Goal: Complete application form

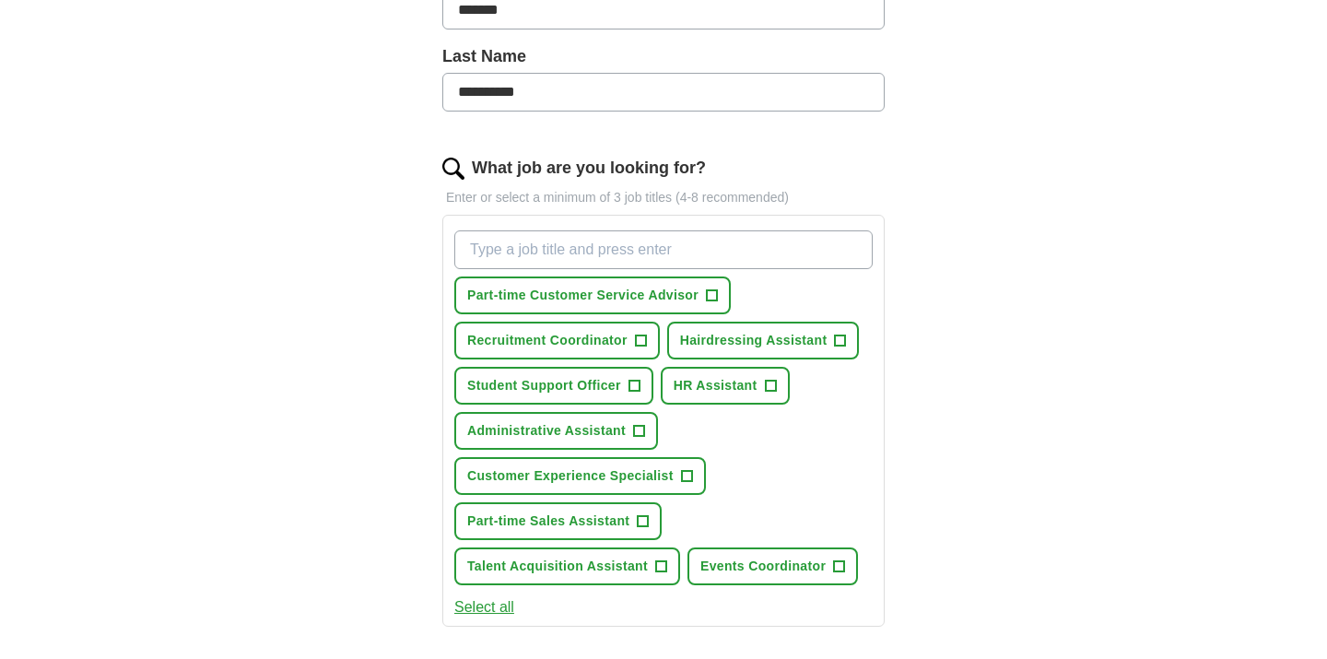
scroll to position [466, 0]
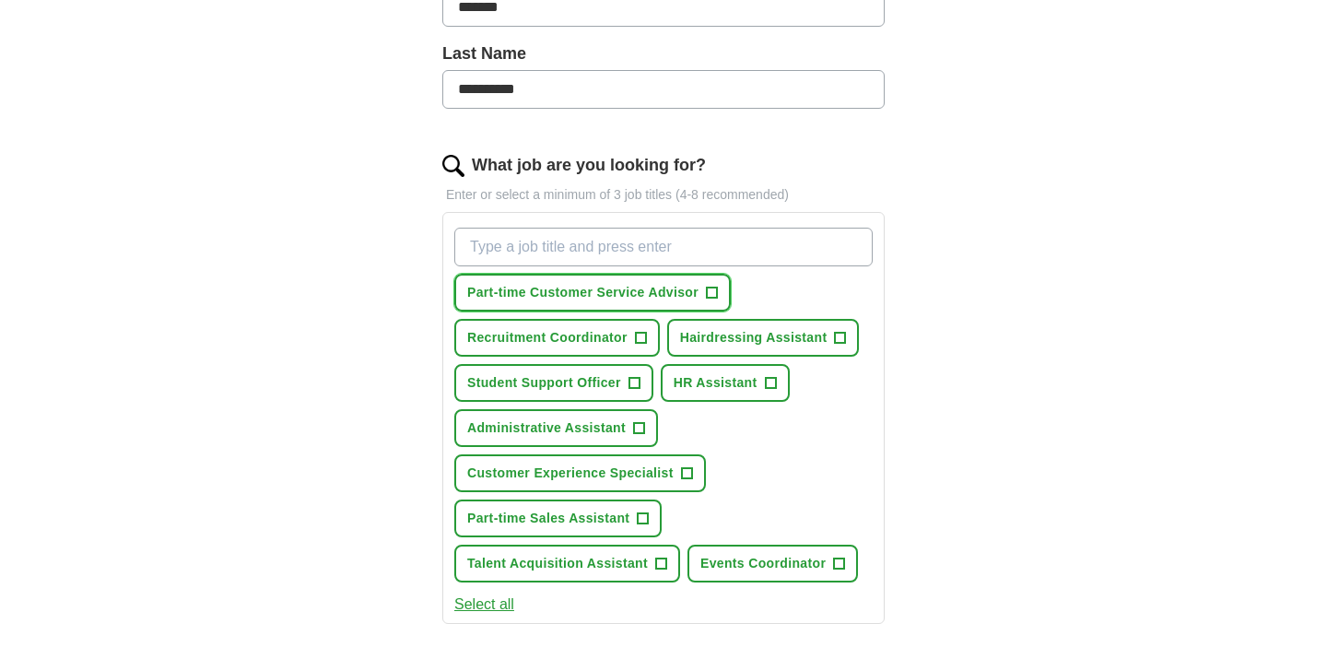
click at [712, 287] on span "+" at bounding box center [712, 293] width 11 height 15
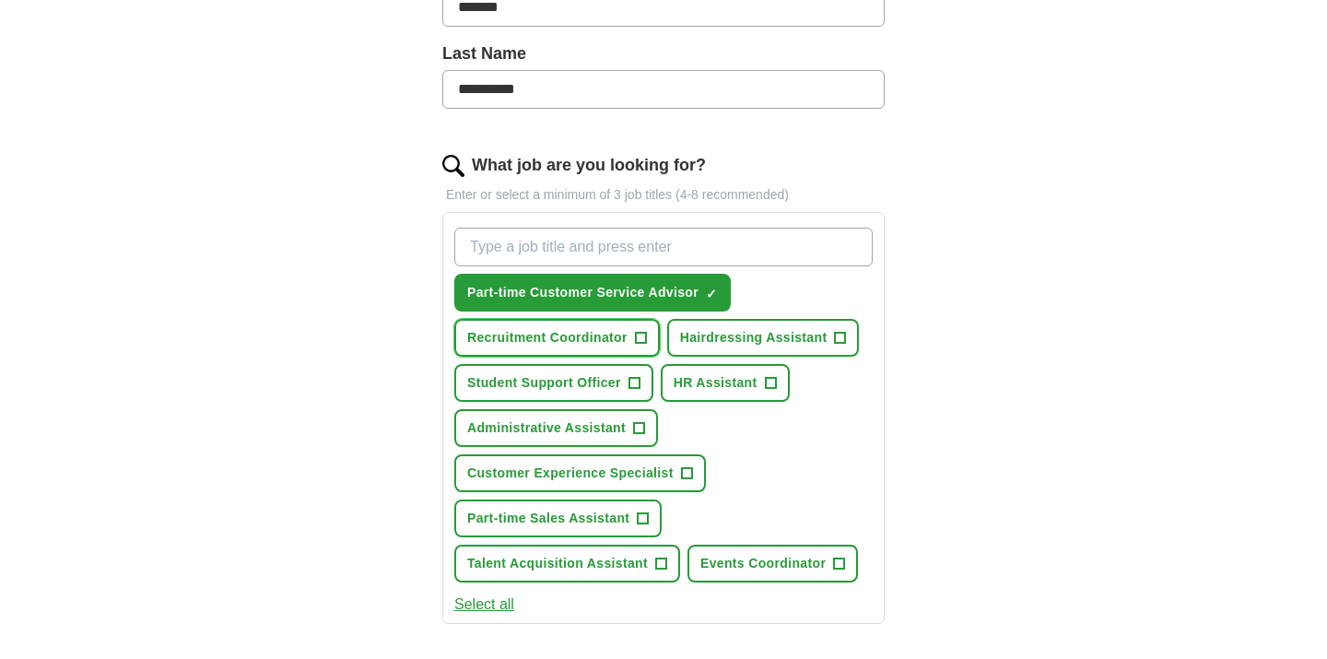
click at [642, 336] on span "+" at bounding box center [640, 338] width 11 height 15
click at [827, 336] on button "Hairdressing Assistant +" at bounding box center [763, 338] width 193 height 38
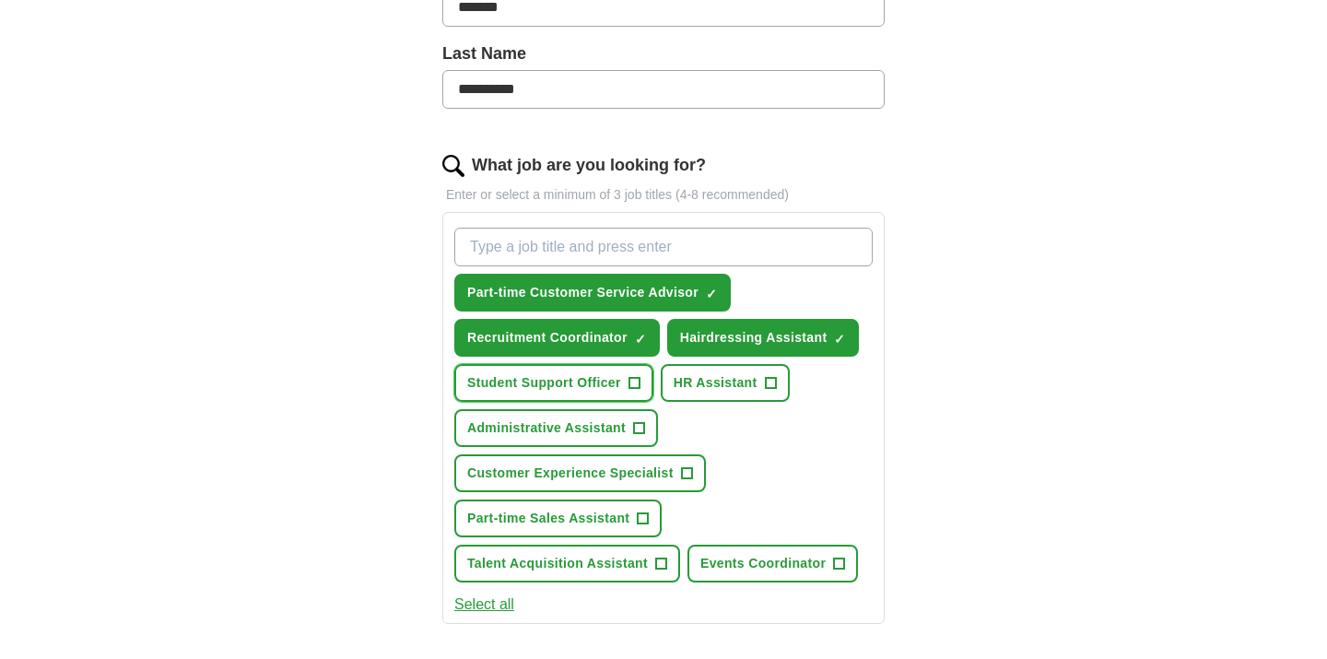
click at [628, 384] on span "+" at bounding box center [634, 383] width 12 height 12
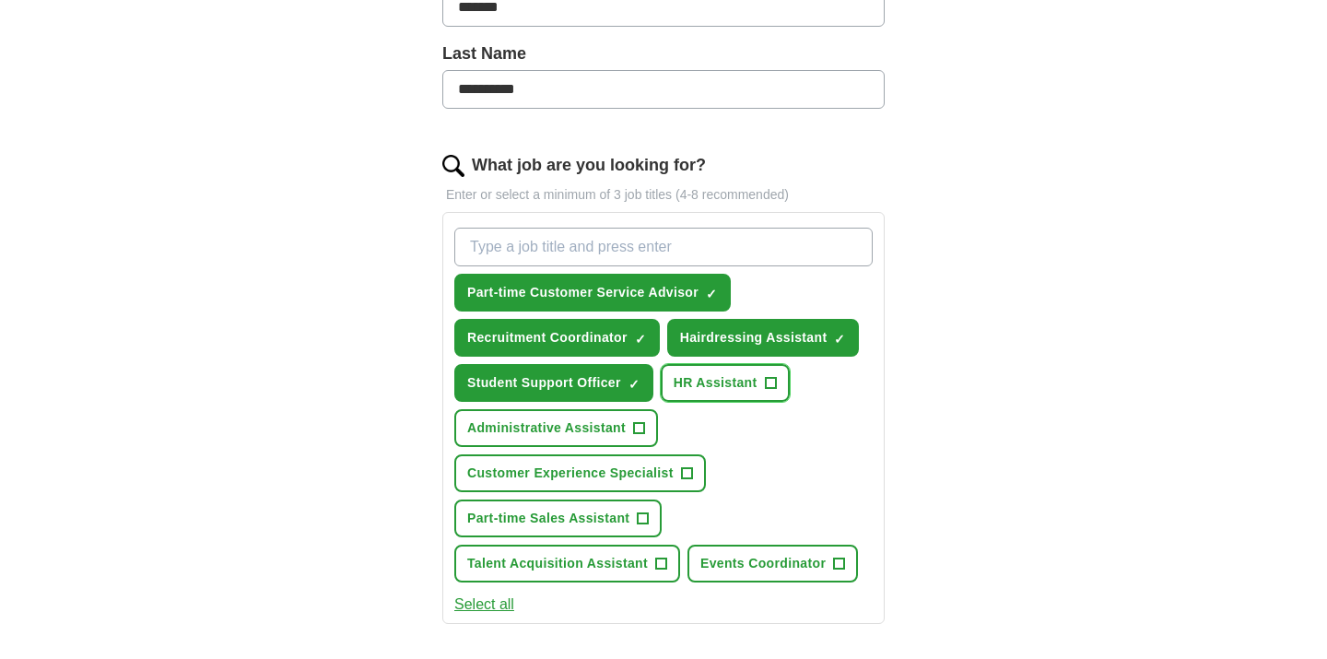
click at [728, 386] on span "HR Assistant" at bounding box center [716, 382] width 84 height 19
click at [598, 421] on span "Administrative Assistant" at bounding box center [546, 427] width 158 height 19
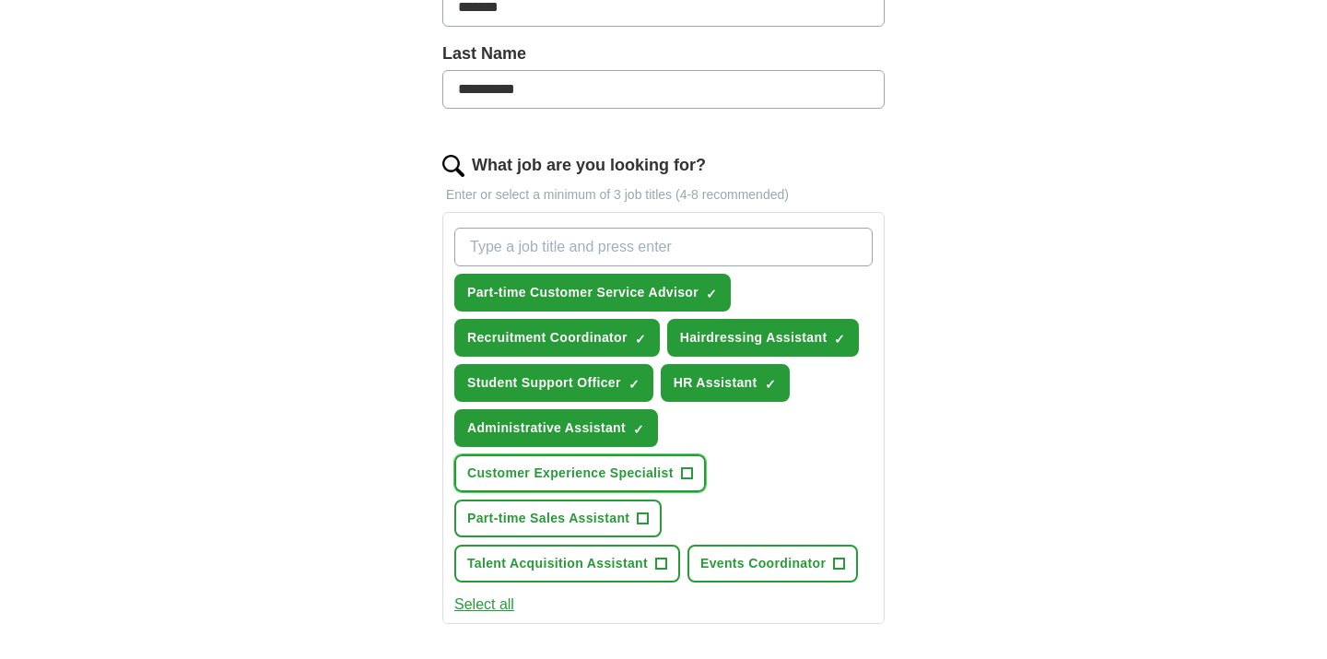
click at [576, 485] on button "Customer Experience Specialist +" at bounding box center [580, 473] width 252 height 38
click at [573, 520] on span "Part-time Sales Assistant" at bounding box center [548, 518] width 162 height 19
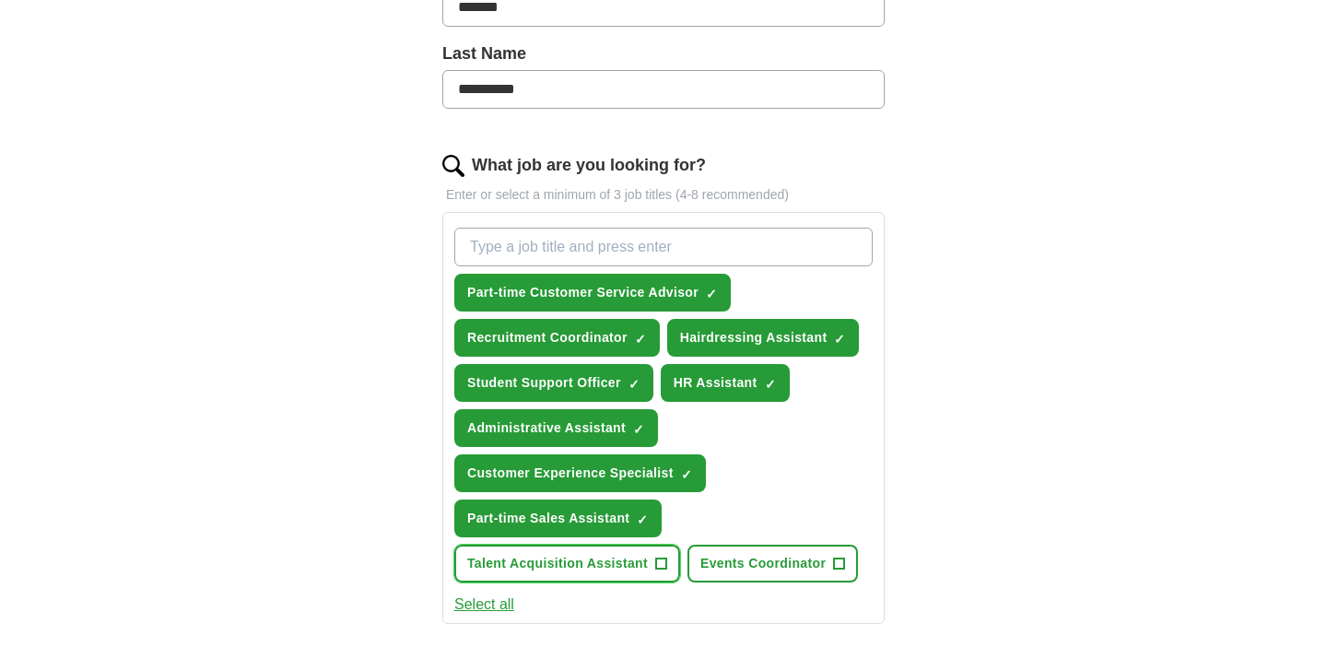
click at [577, 568] on span "Talent Acquisition Assistant" at bounding box center [557, 563] width 181 height 19
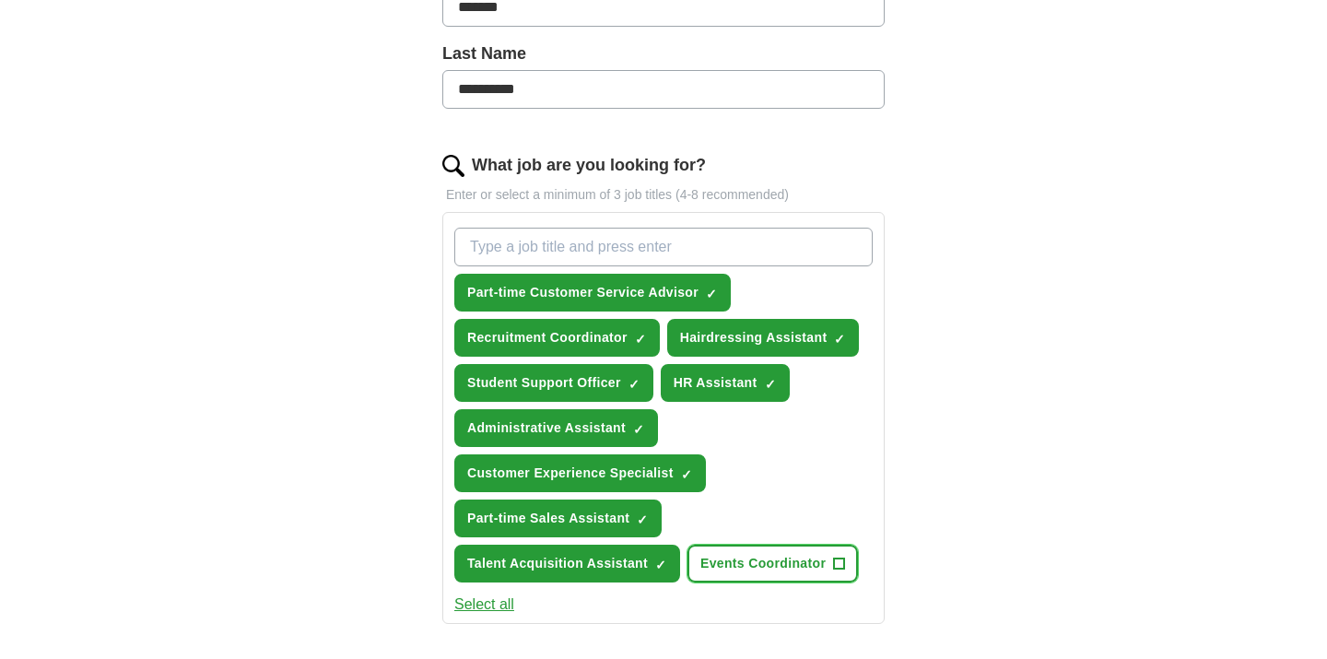
click at [735, 561] on span "Events Coordinator" at bounding box center [762, 563] width 125 height 19
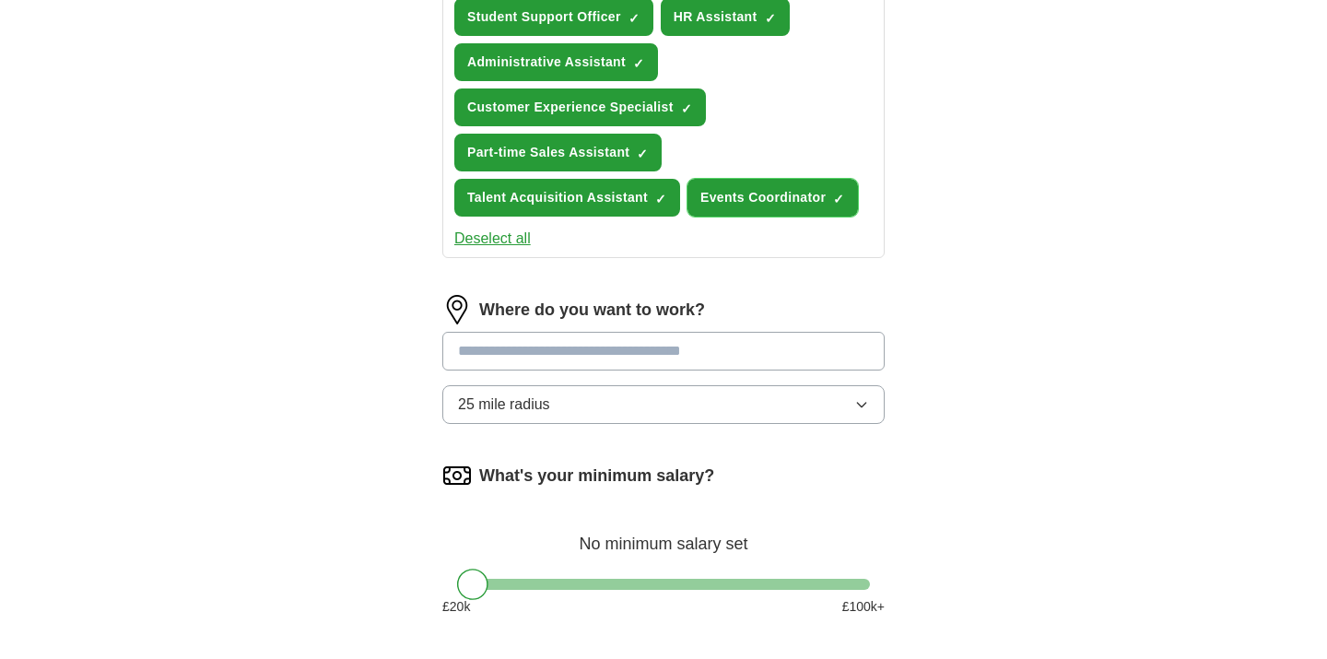
scroll to position [840, 0]
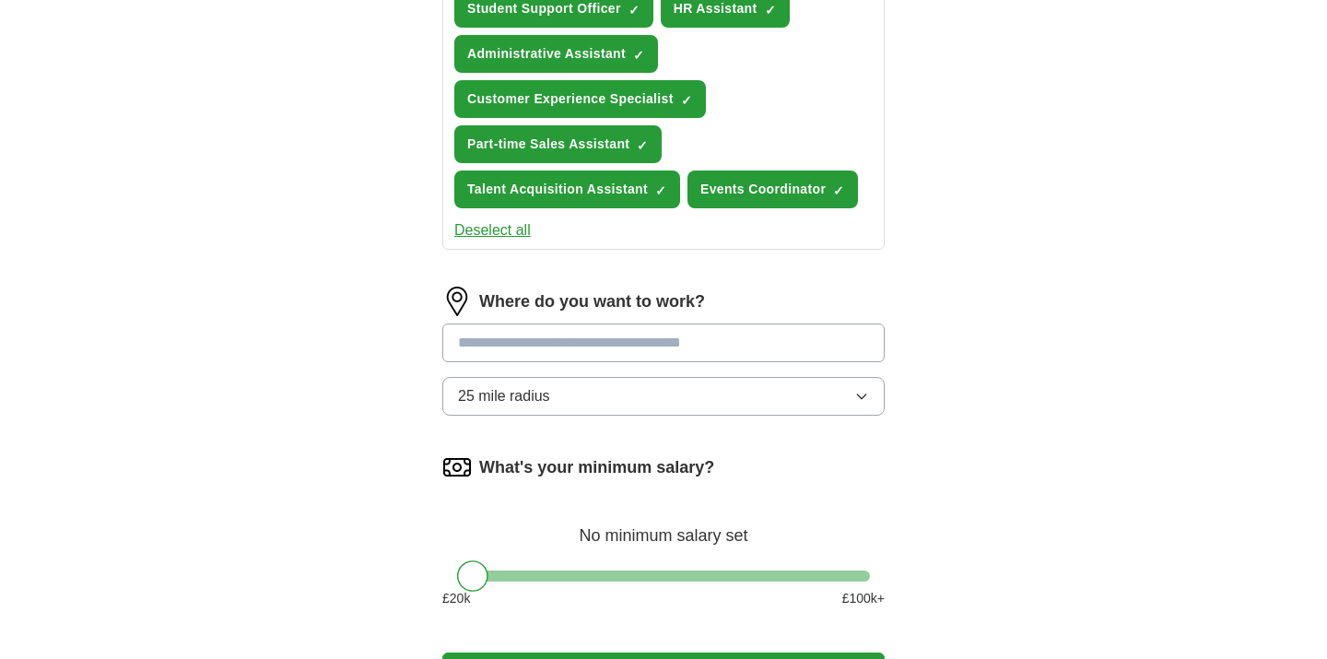
click at [629, 349] on input at bounding box center [663, 342] width 442 height 39
type input "*****"
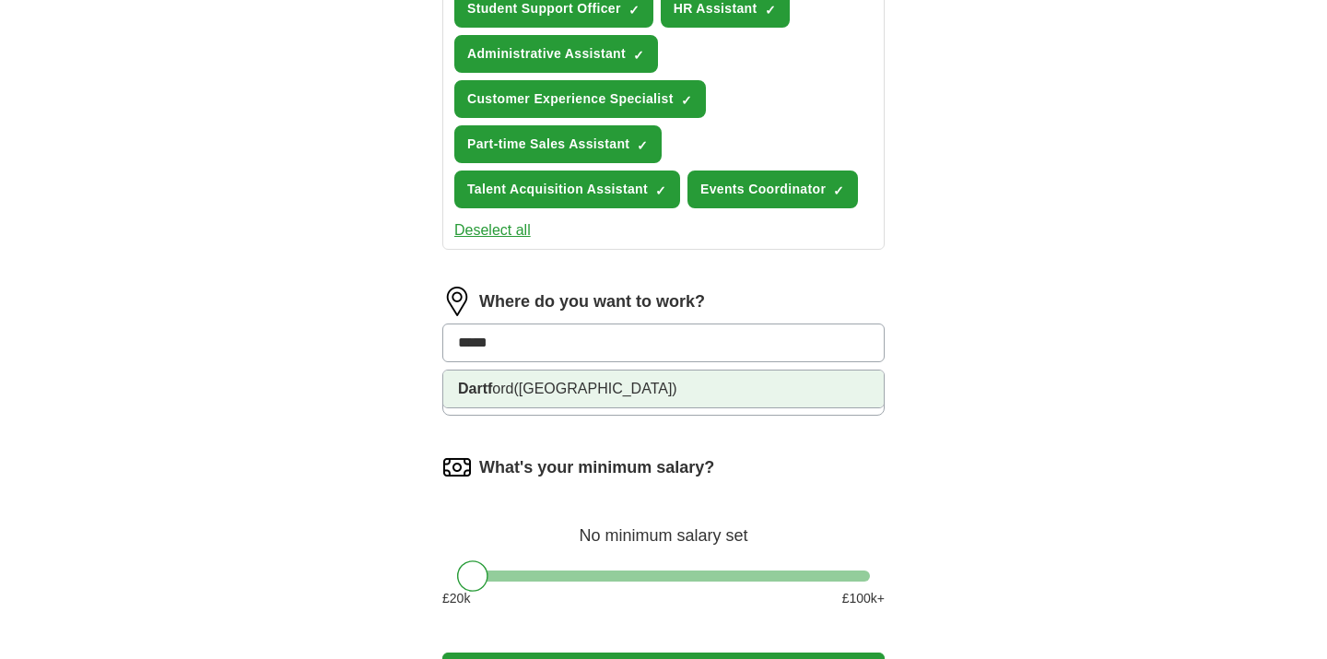
click at [596, 386] on li "Dartf ord ([GEOGRAPHIC_DATA])" at bounding box center [663, 388] width 440 height 37
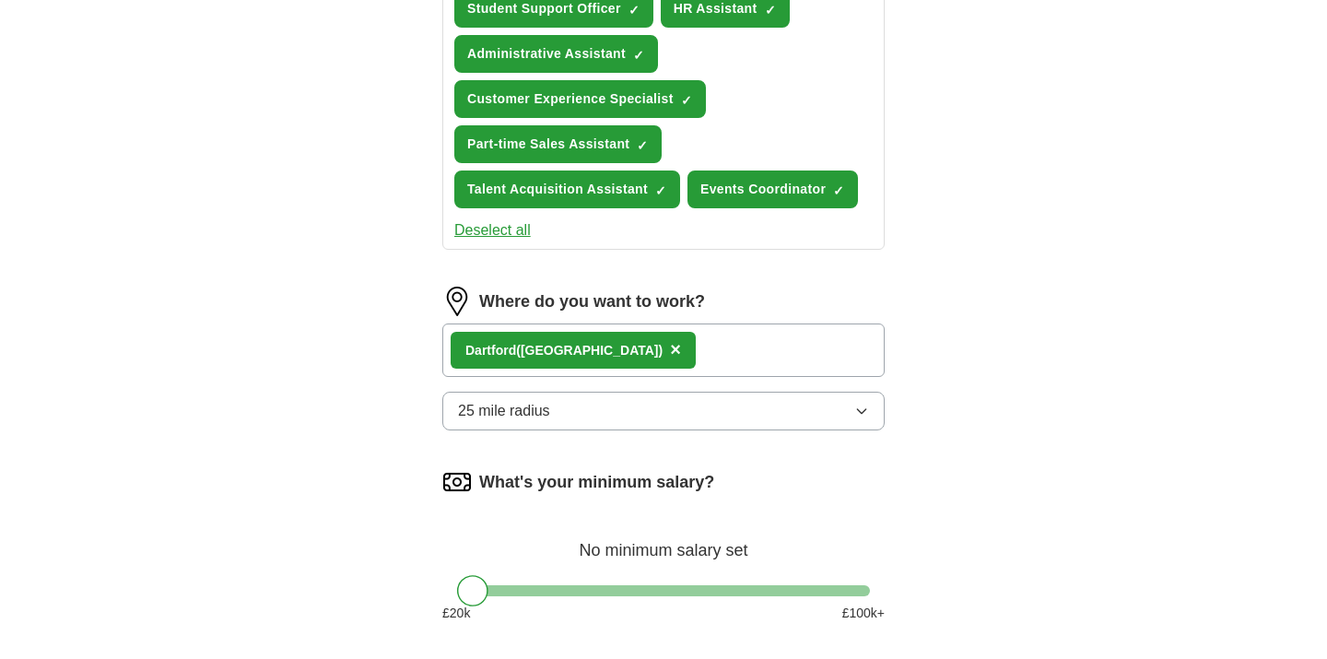
click at [769, 417] on button "25 mile radius" at bounding box center [663, 411] width 442 height 39
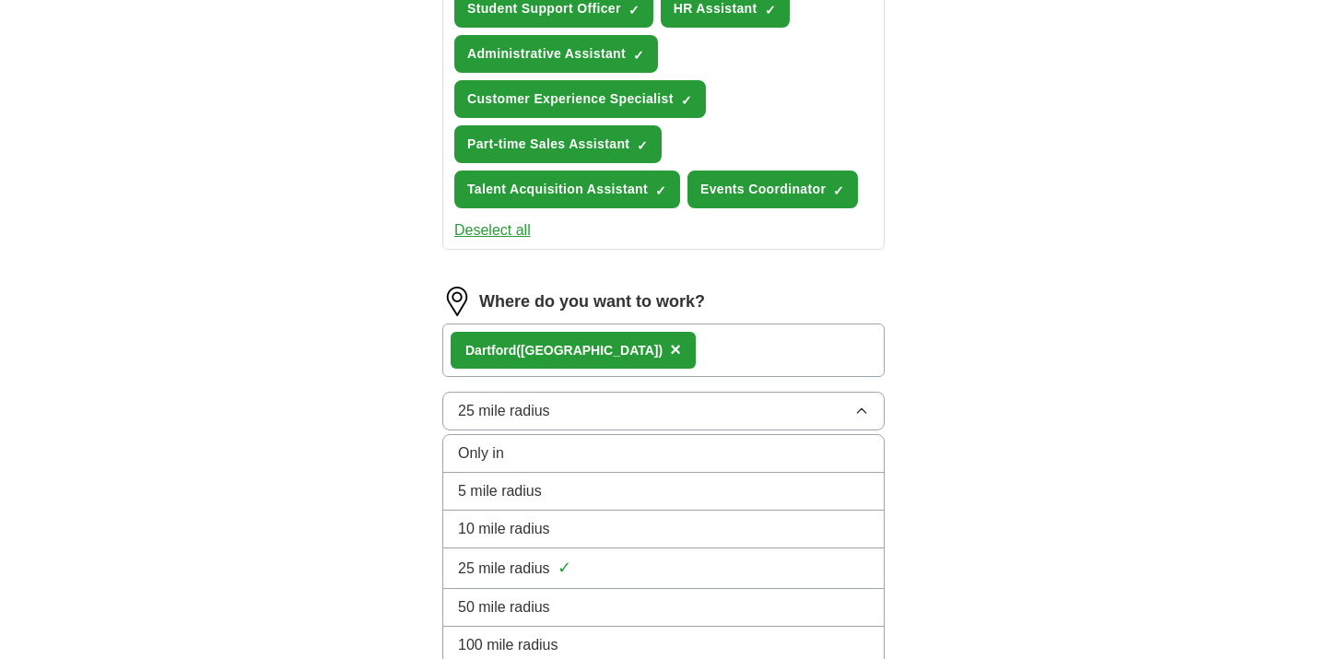
click at [509, 496] on span "5 mile radius" at bounding box center [500, 491] width 84 height 22
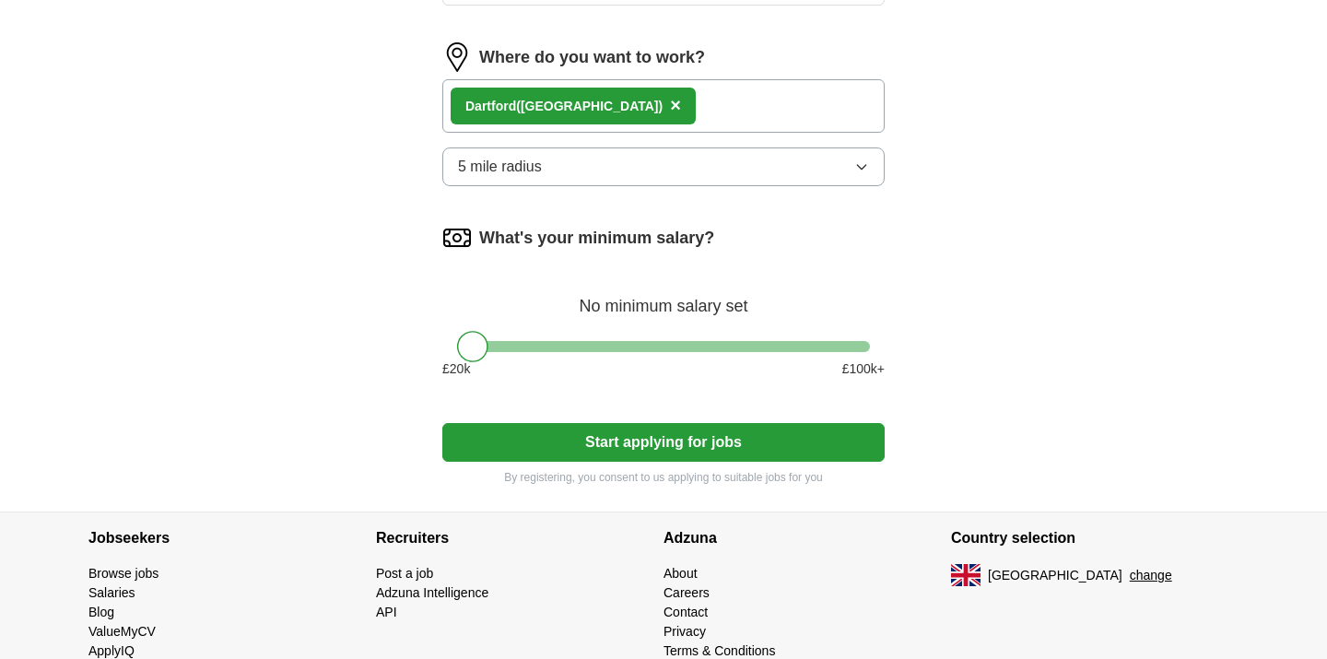
scroll to position [1089, 0]
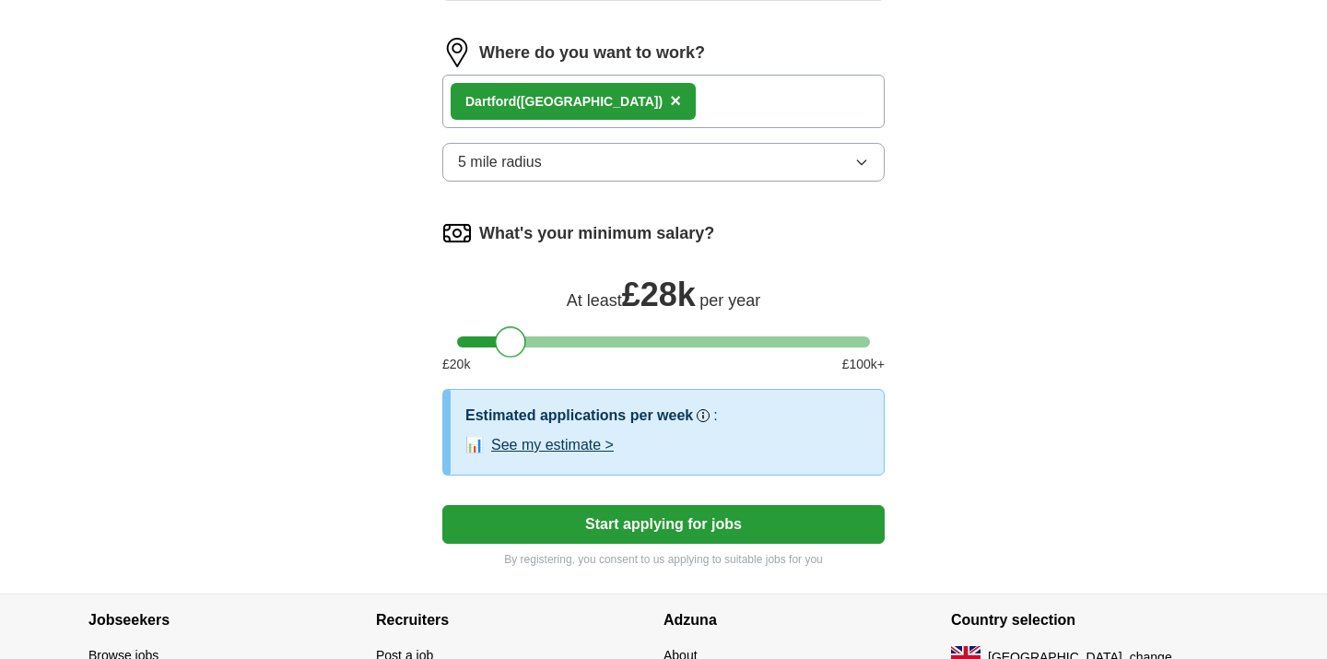
drag, startPoint x: 469, startPoint y: 342, endPoint x: 509, endPoint y: 349, distance: 40.3
click at [509, 349] on div at bounding box center [510, 341] width 31 height 31
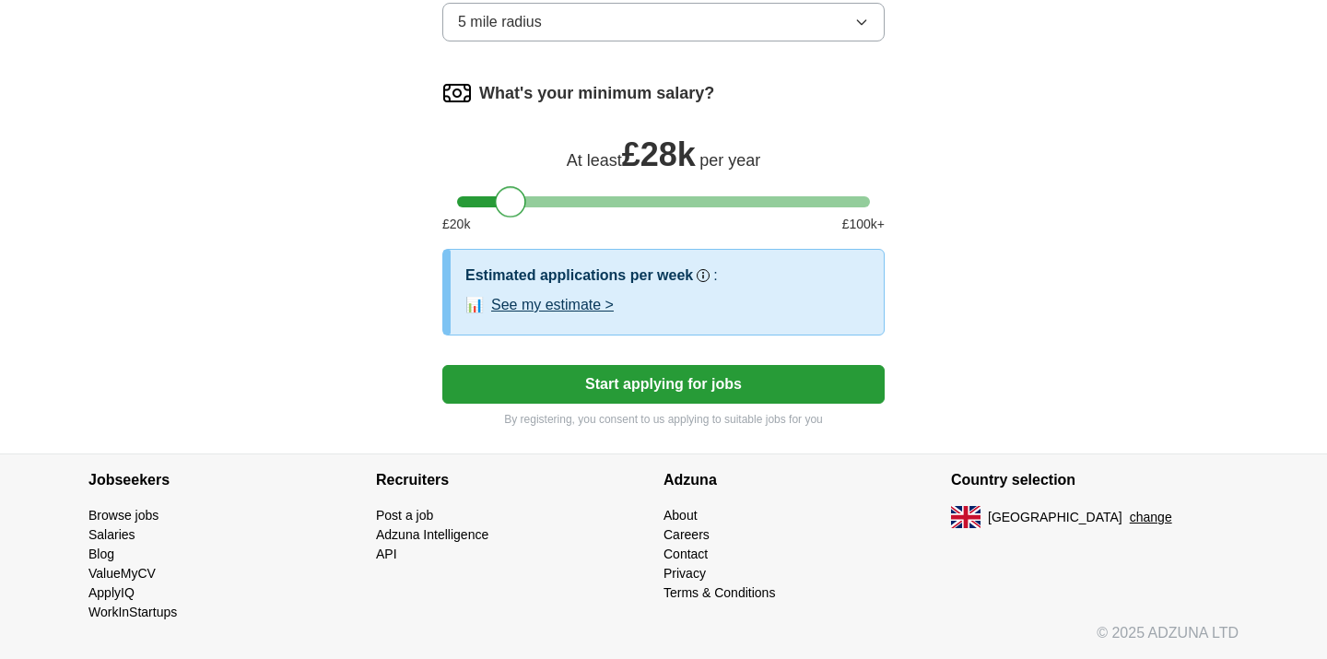
scroll to position [1229, 0]
click at [641, 376] on button "Start applying for jobs" at bounding box center [663, 384] width 442 height 39
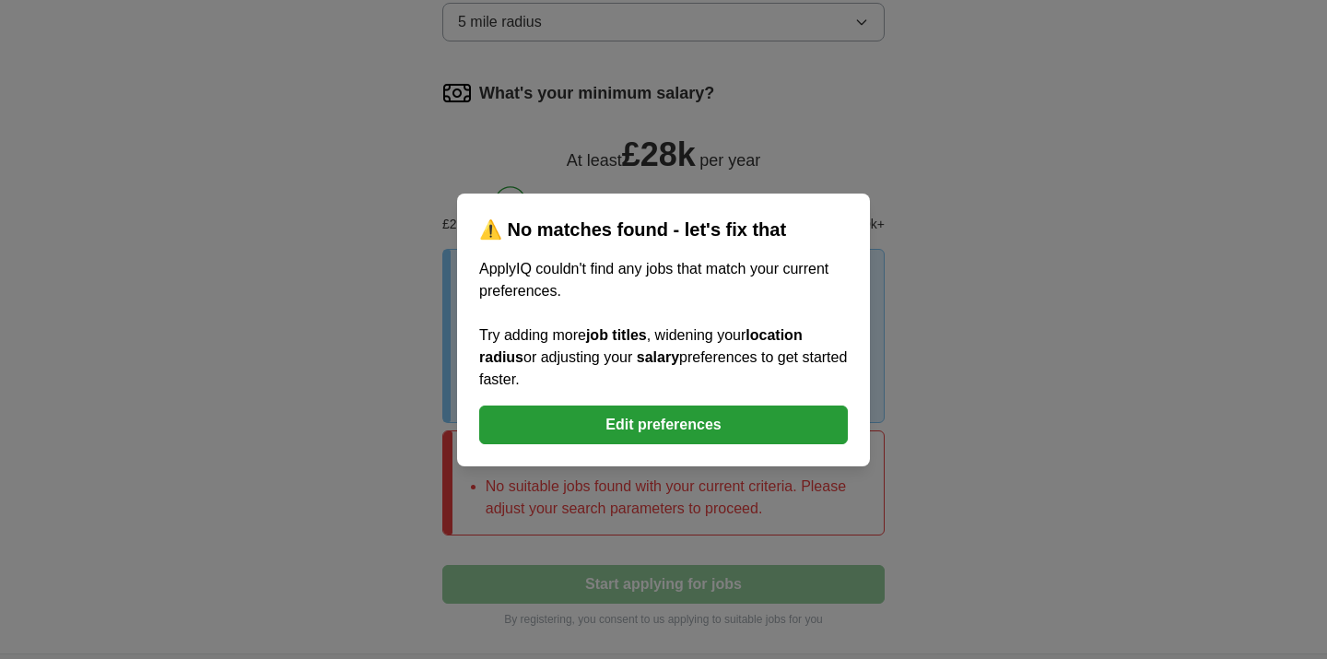
click at [645, 419] on button "Edit preferences" at bounding box center [663, 424] width 369 height 39
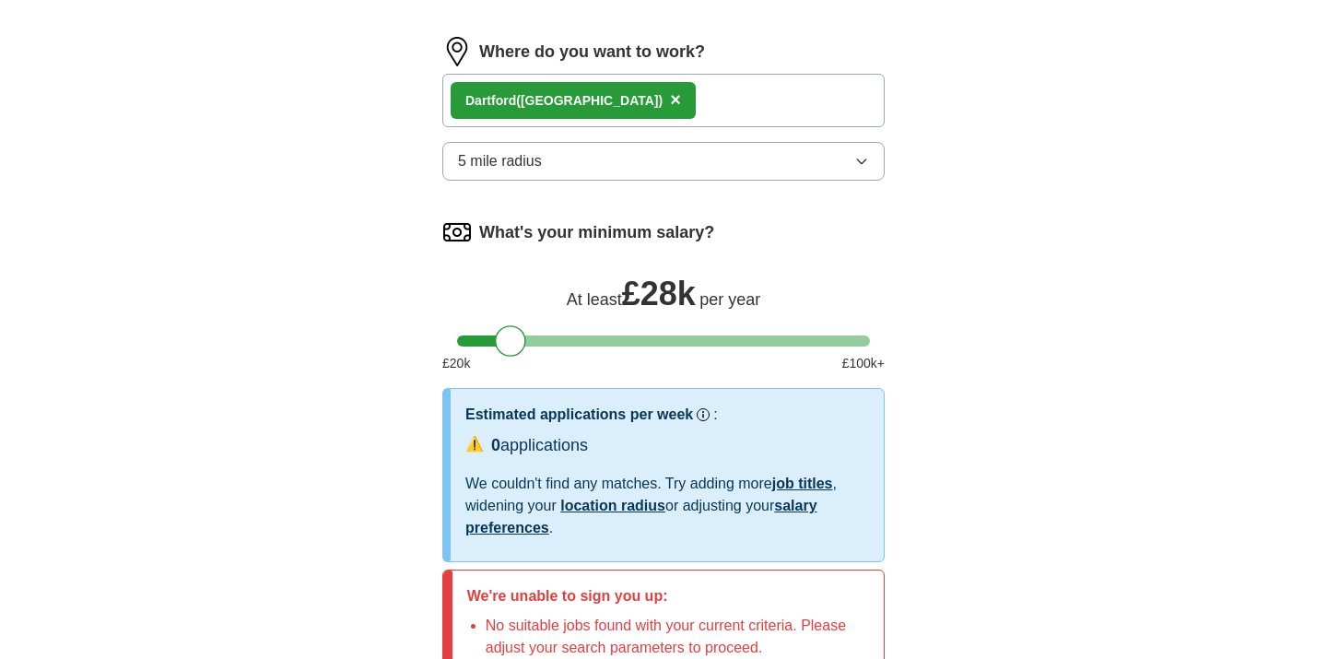
scroll to position [1086, 0]
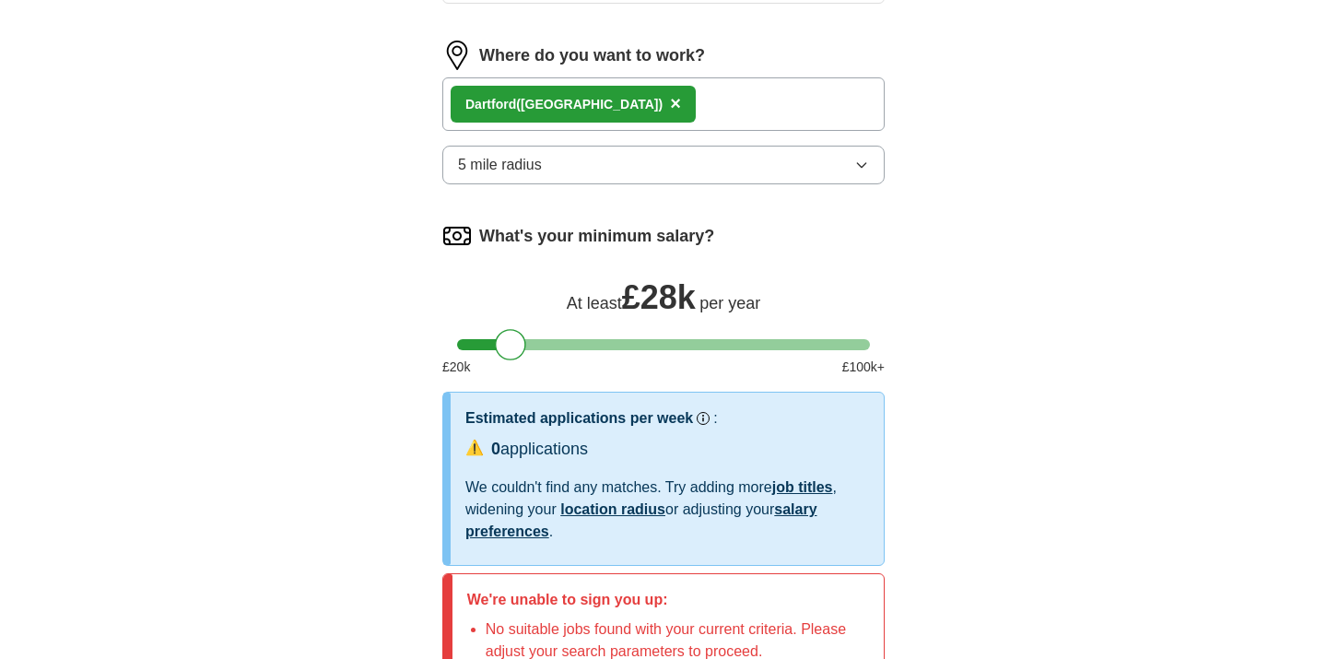
click at [521, 157] on span "5 mile radius" at bounding box center [500, 165] width 84 height 22
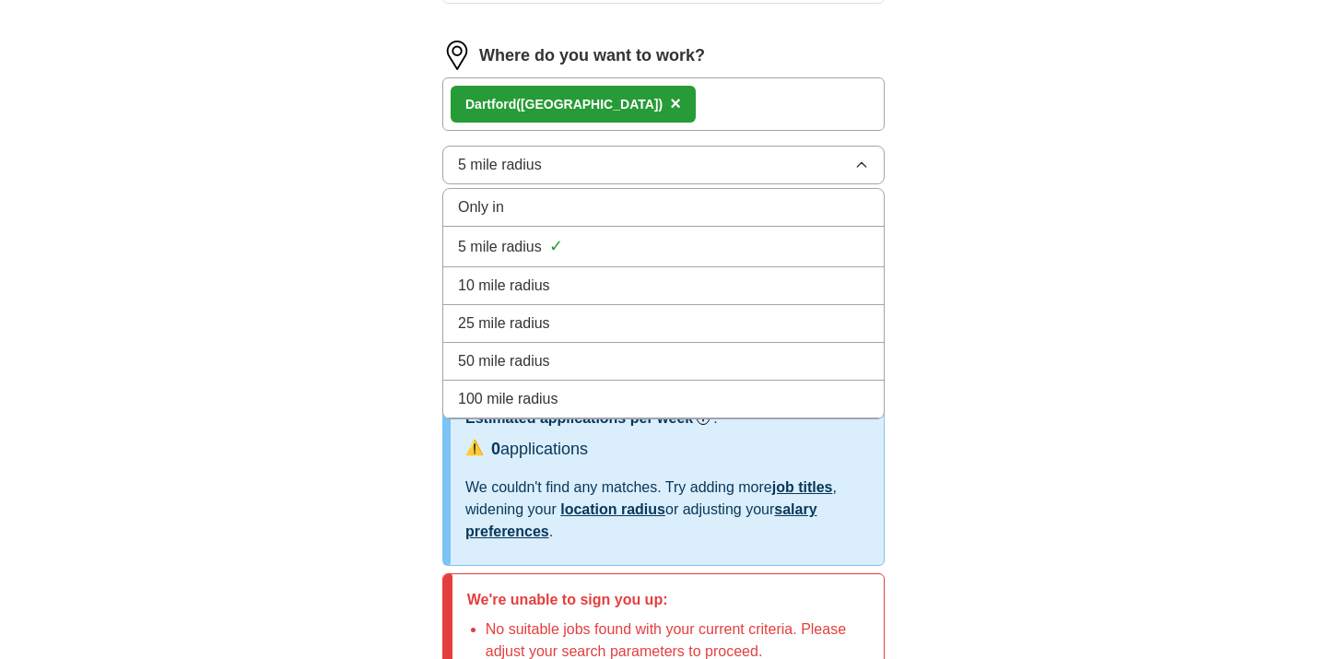
click at [513, 284] on span "10 mile radius" at bounding box center [504, 286] width 92 height 22
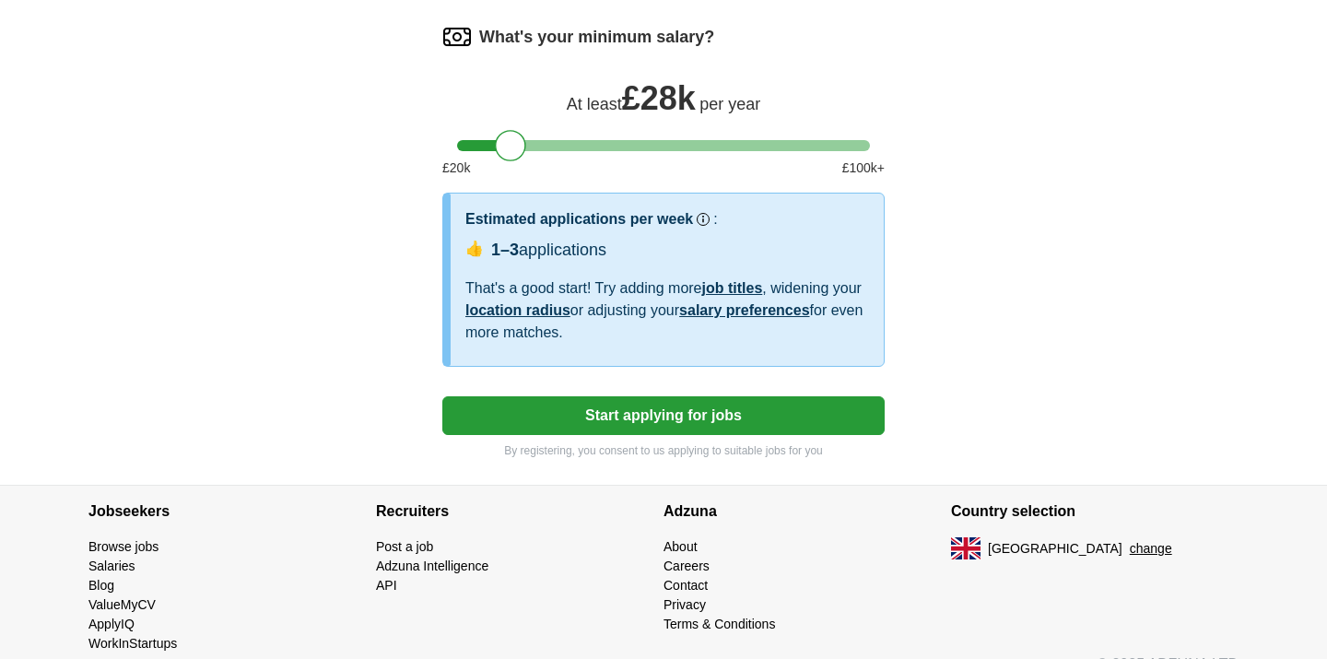
scroll to position [1286, 0]
click at [682, 415] on button "Start applying for jobs" at bounding box center [663, 414] width 442 height 39
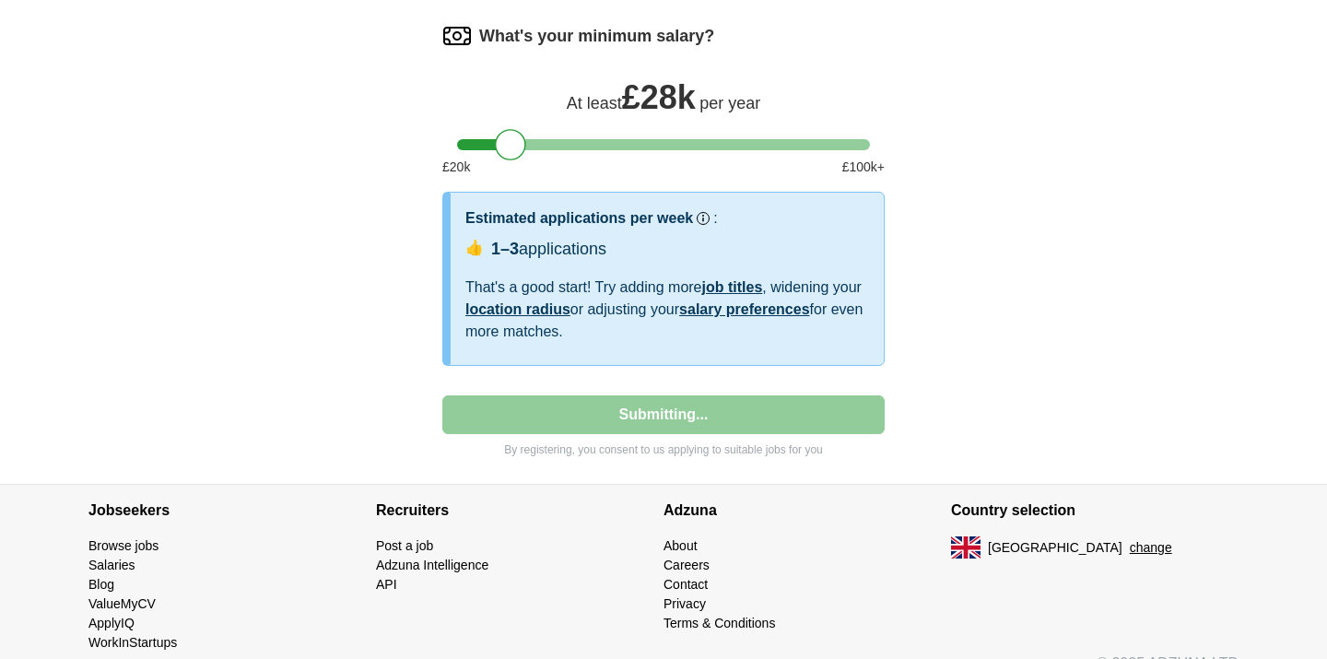
select select "**"
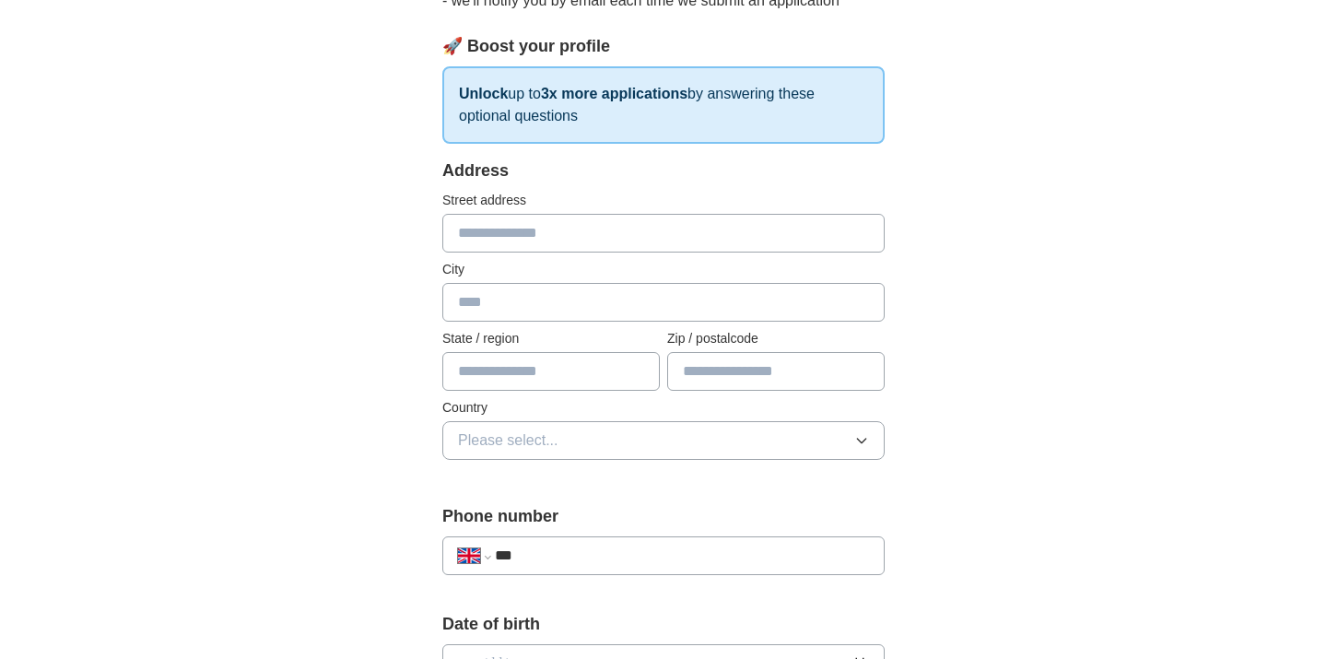
scroll to position [237, 0]
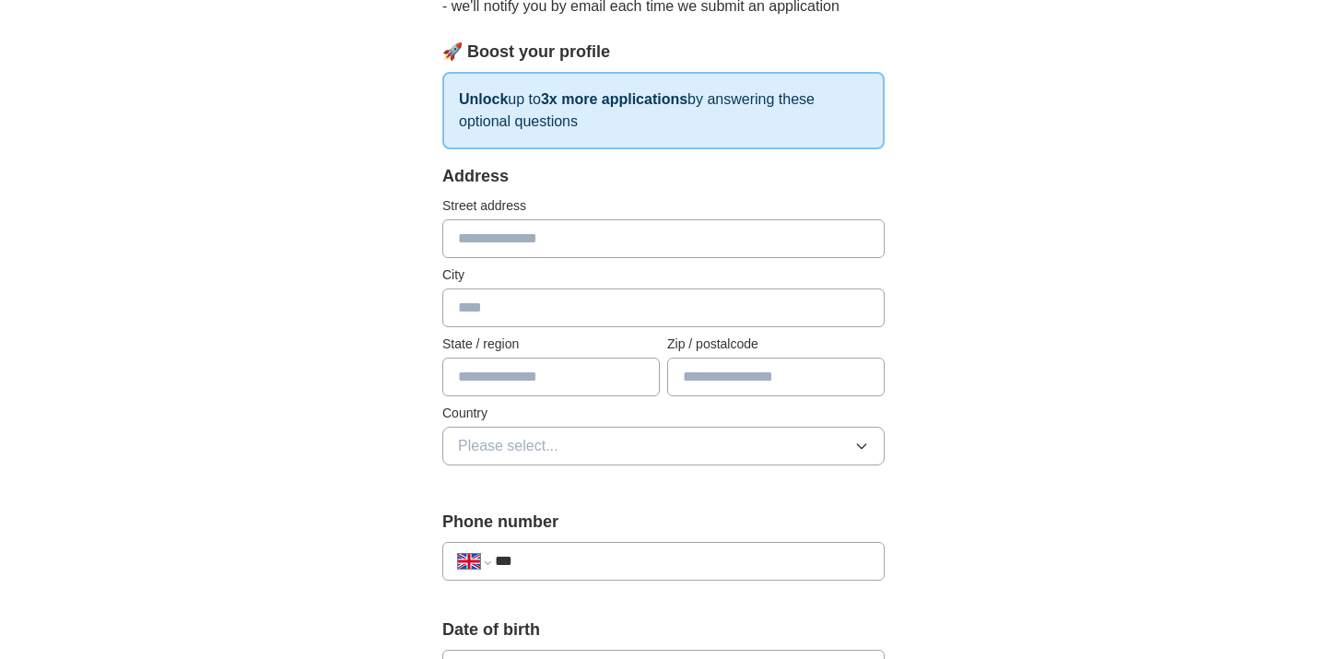
click at [495, 237] on input "text" at bounding box center [663, 238] width 442 height 39
type input "**********"
type input "********"
type input "*******"
click at [565, 379] on input "text" at bounding box center [550, 377] width 217 height 39
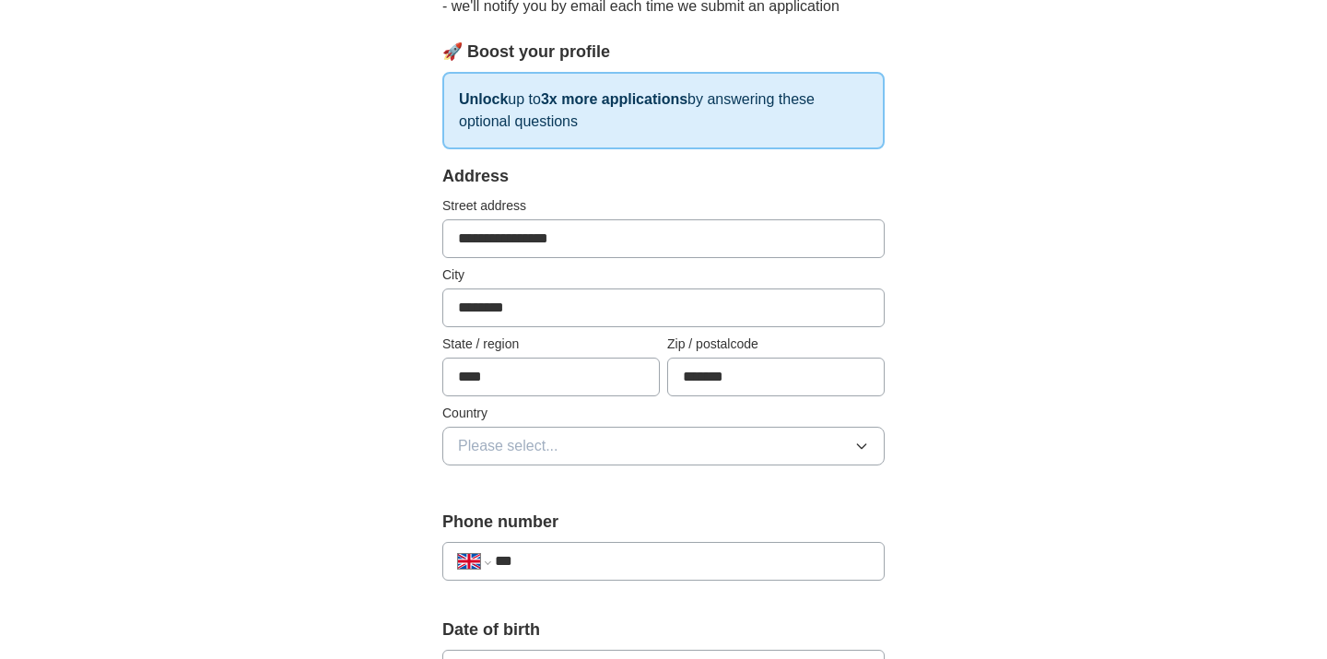
type input "****"
click at [571, 449] on button "Please select..." at bounding box center [663, 446] width 442 height 39
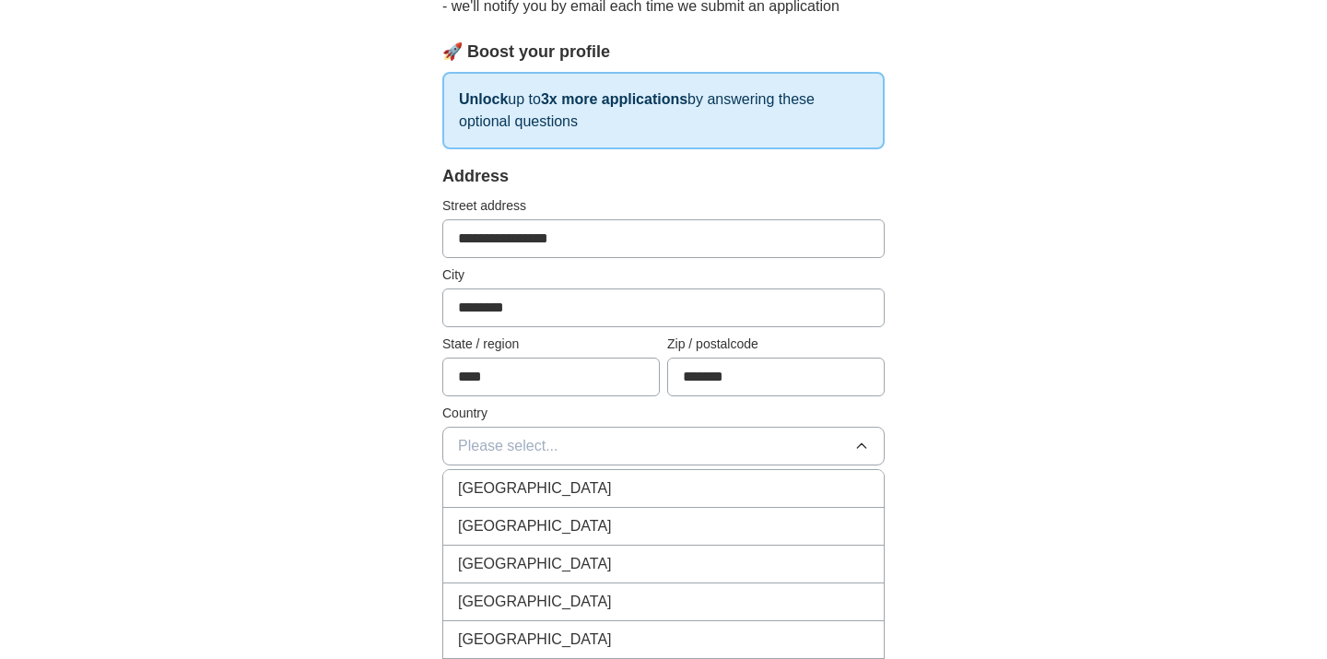
click at [563, 485] on span "[GEOGRAPHIC_DATA]" at bounding box center [535, 488] width 154 height 22
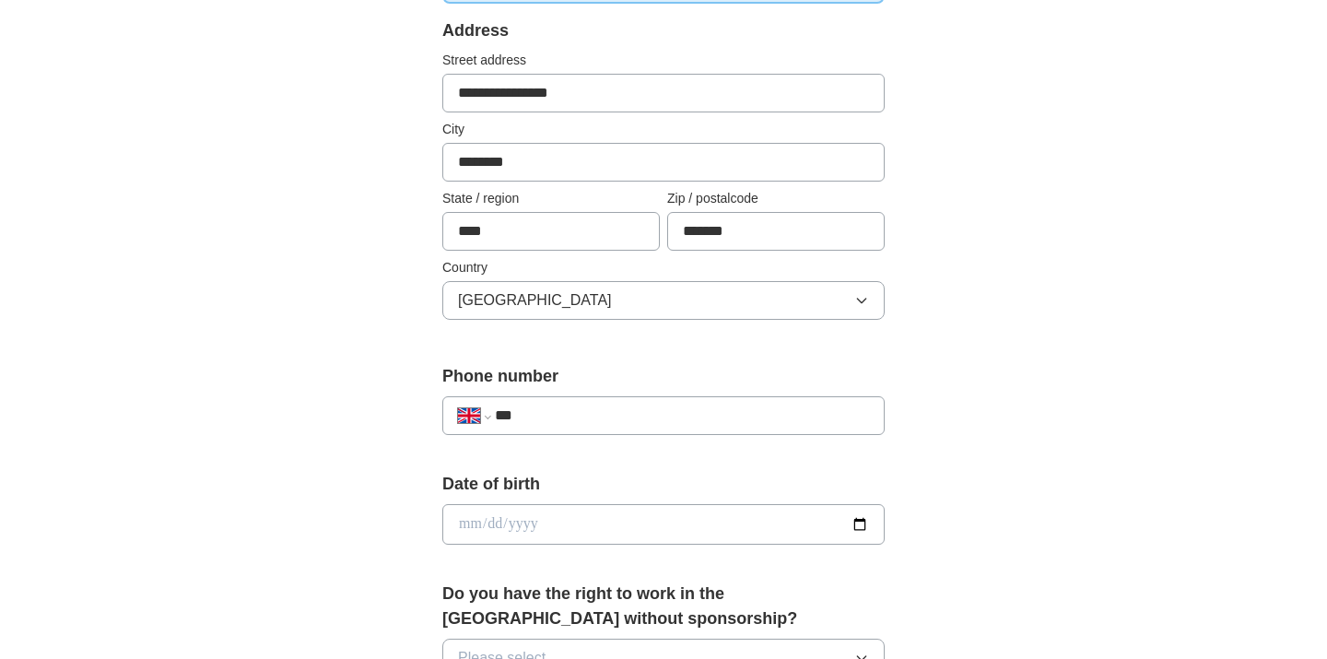
scroll to position [383, 0]
click at [550, 414] on input "***" at bounding box center [682, 415] width 374 height 22
type input "**********"
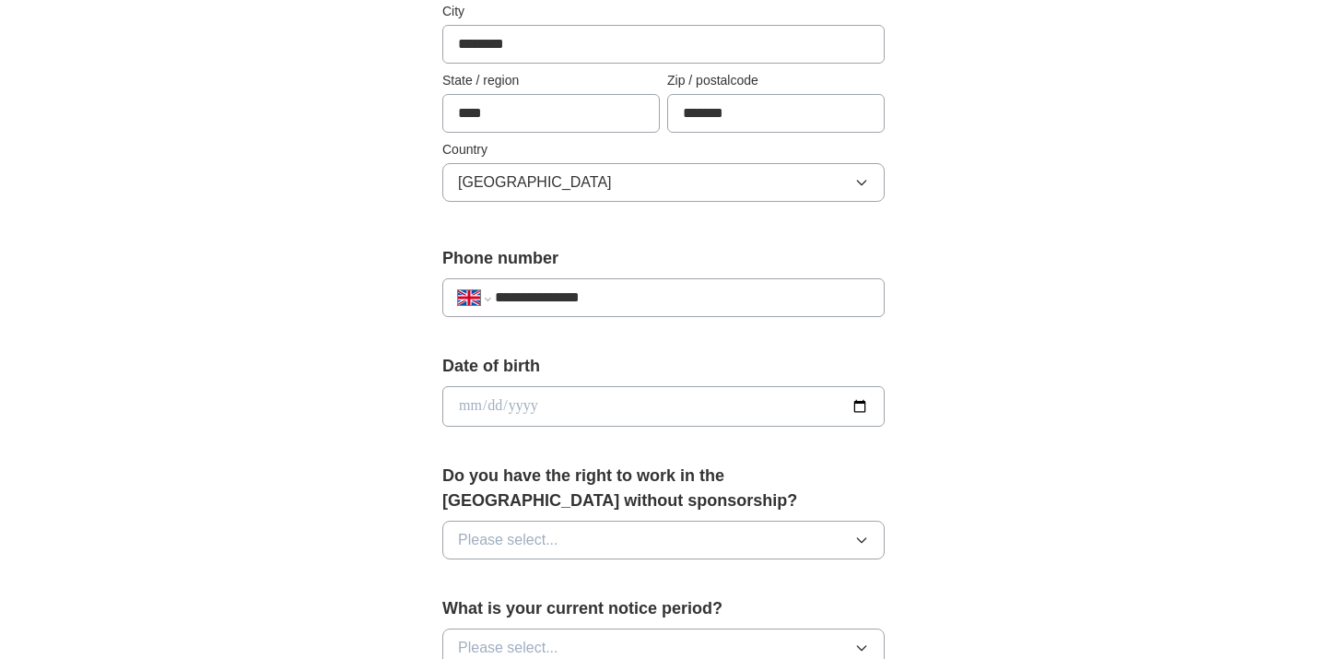
scroll to position [509, 0]
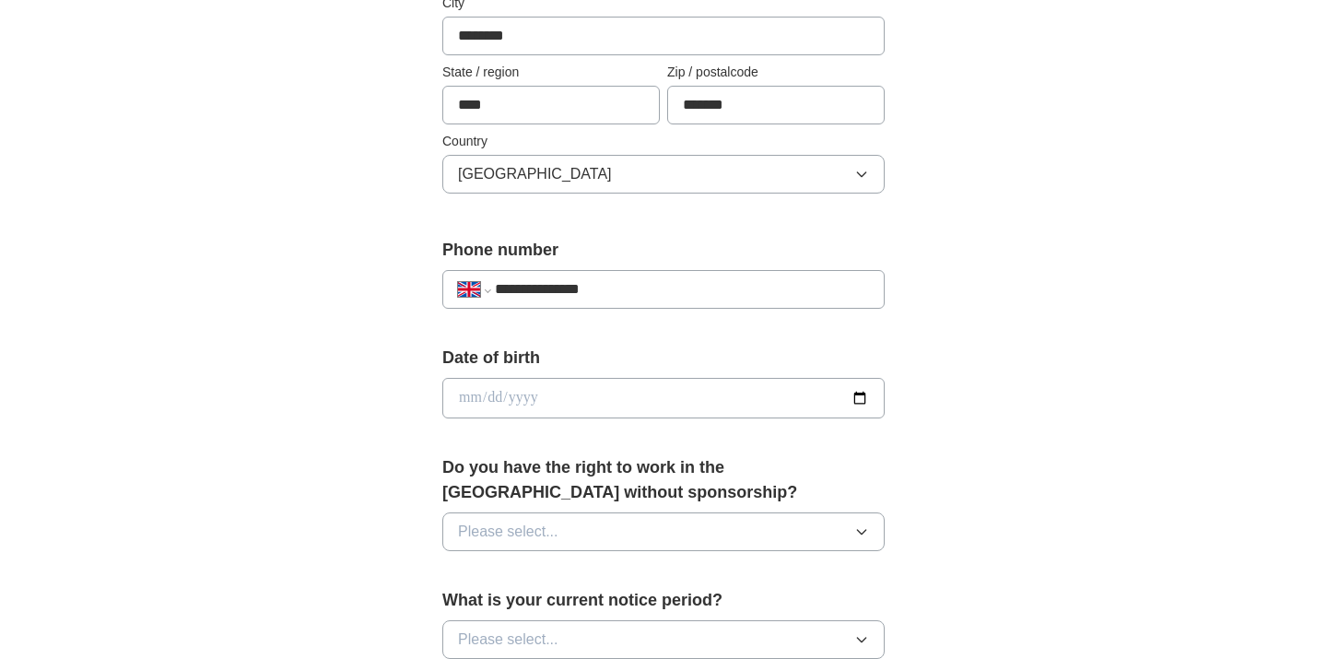
click at [541, 405] on input "date" at bounding box center [663, 398] width 442 height 41
click at [448, 401] on input "date" at bounding box center [663, 398] width 442 height 41
click at [487, 393] on input "date" at bounding box center [663, 398] width 442 height 41
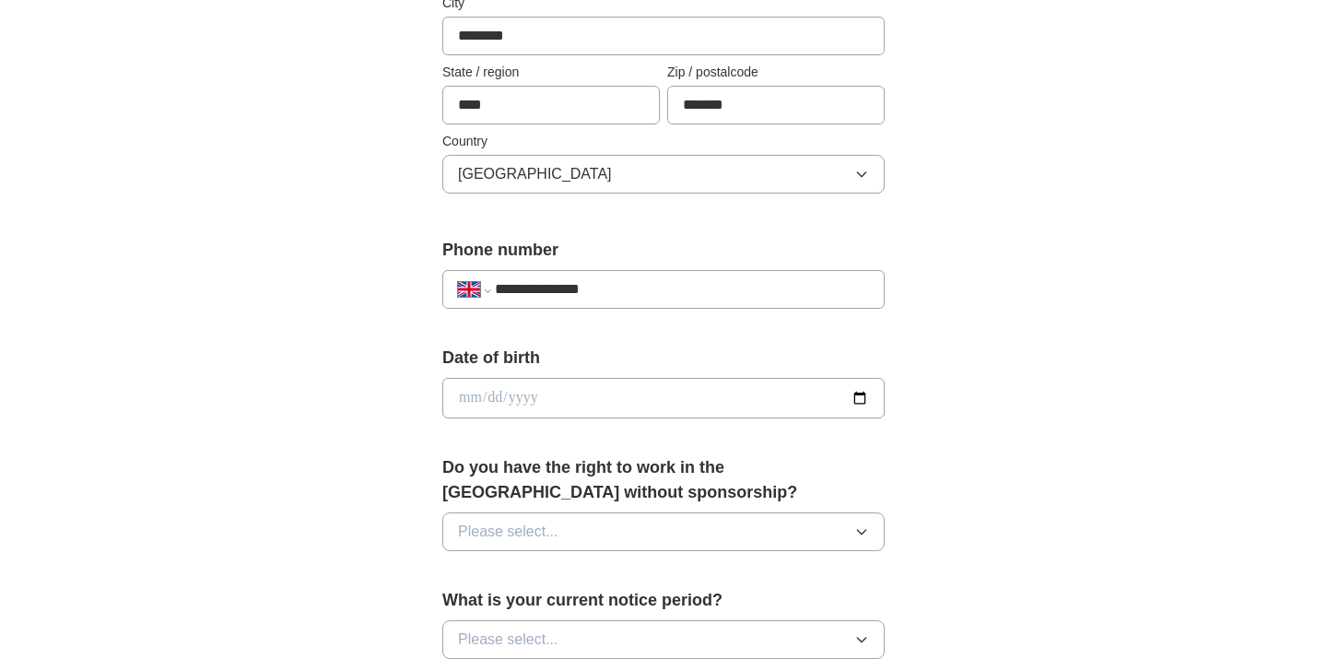
click at [487, 393] on input "date" at bounding box center [663, 398] width 442 height 41
click at [463, 393] on input "date" at bounding box center [663, 398] width 442 height 41
click at [857, 394] on input "date" at bounding box center [663, 398] width 442 height 41
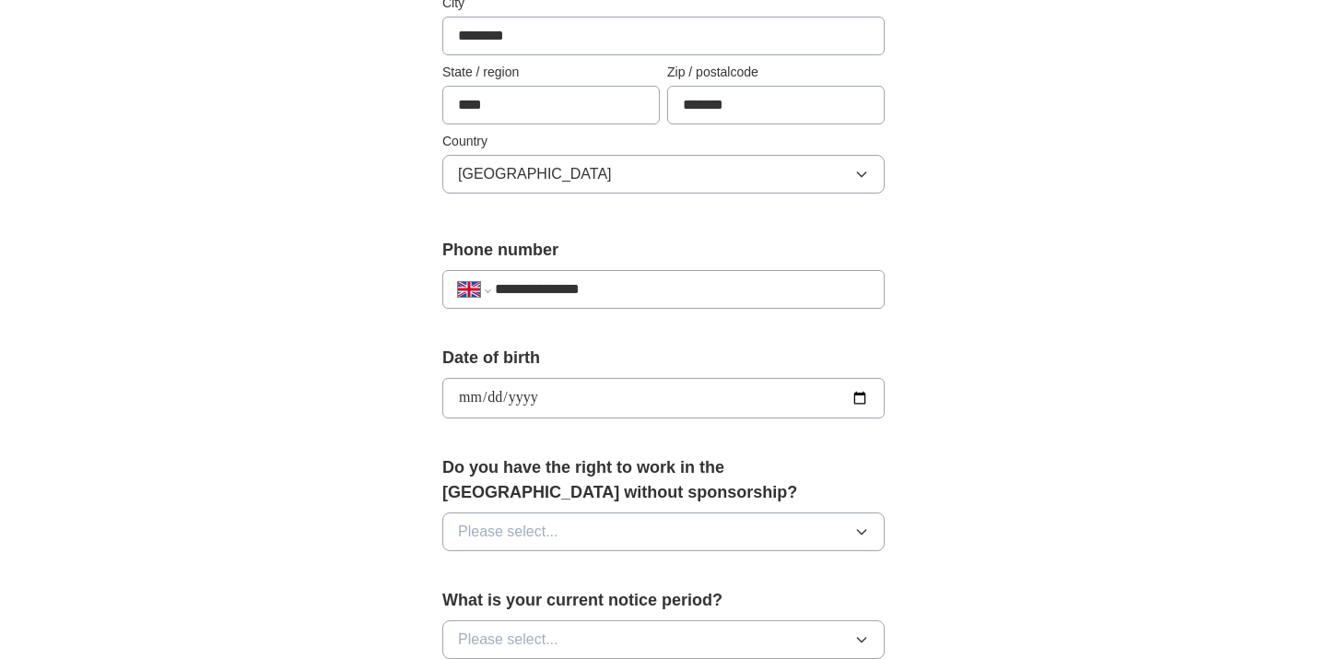
type input "**********"
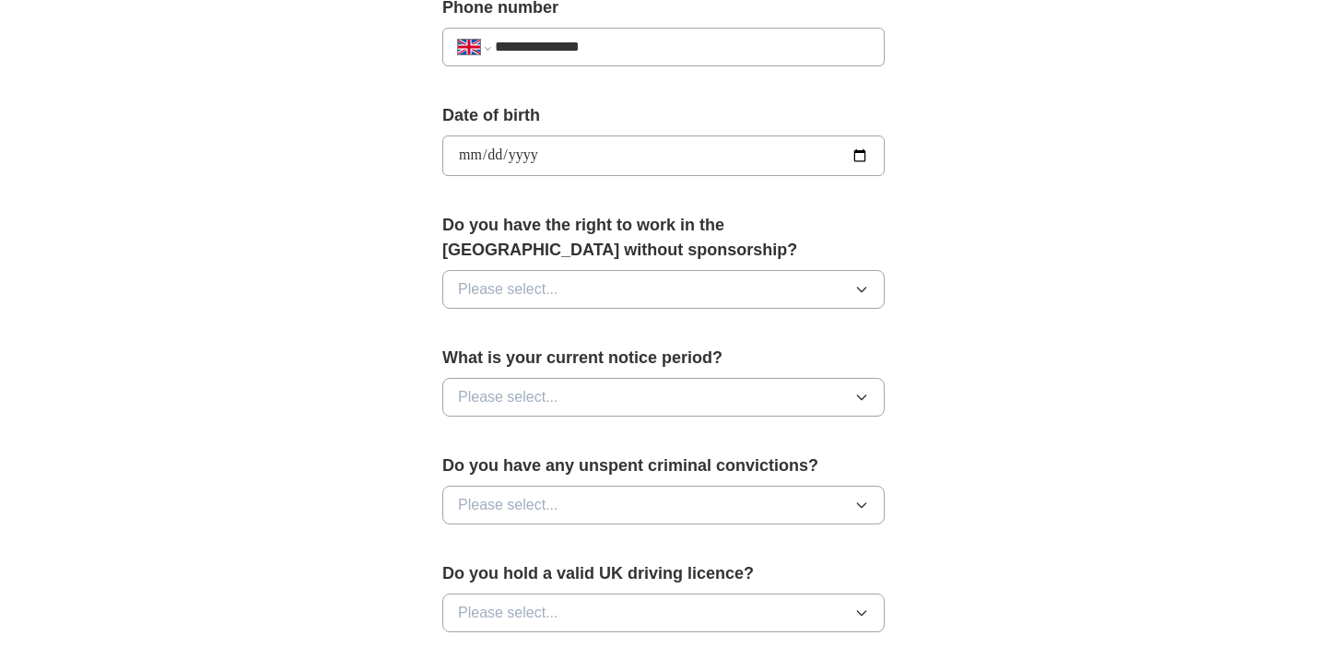
scroll to position [752, 0]
click at [522, 295] on span "Please select..." at bounding box center [508, 288] width 100 height 22
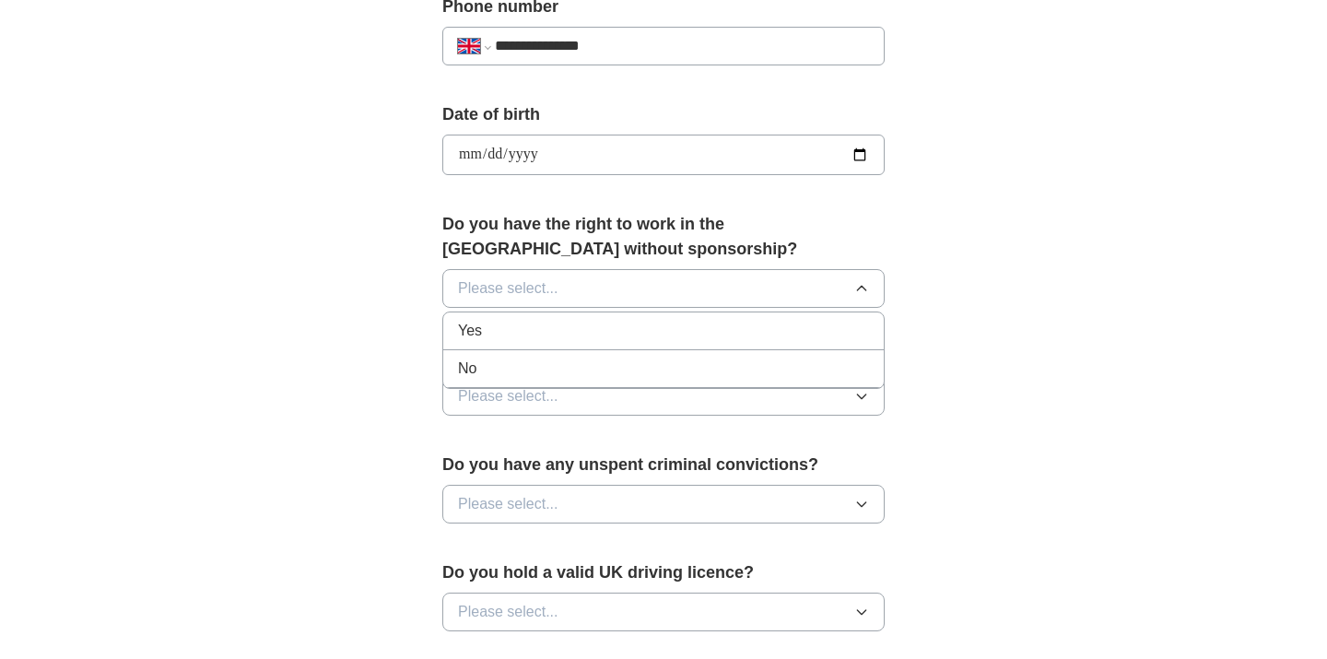
click at [506, 332] on div "Yes" at bounding box center [663, 331] width 411 height 22
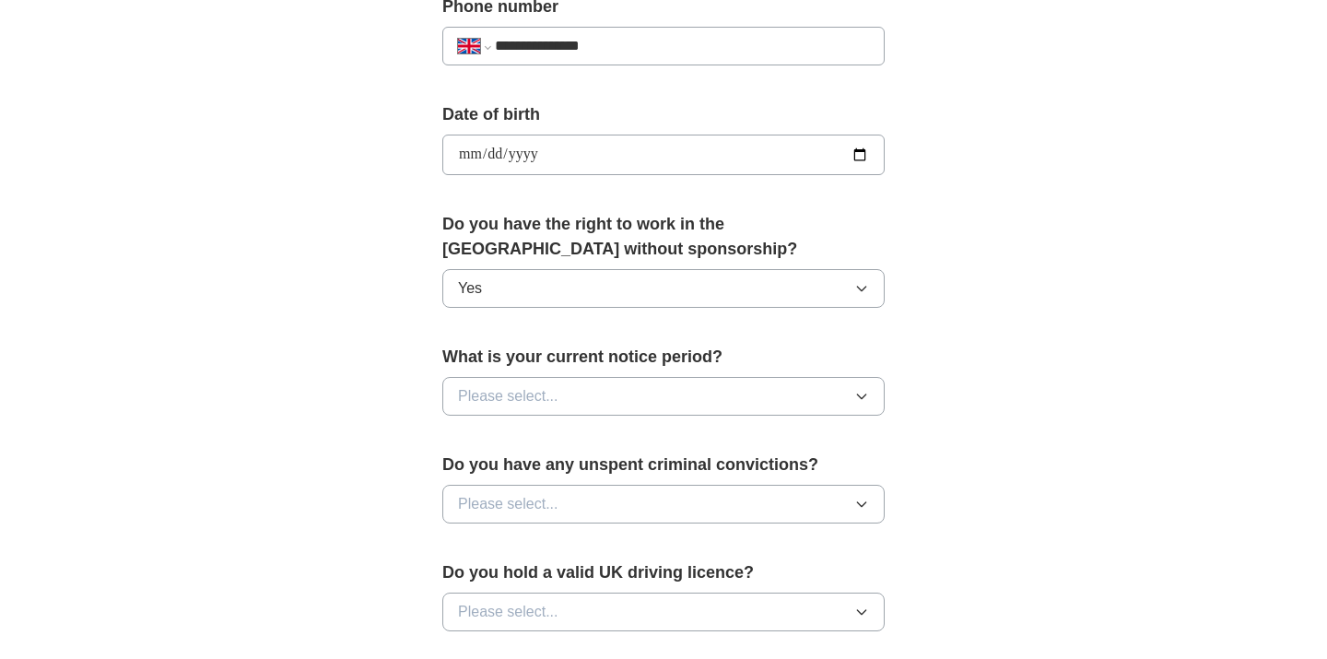
click at [496, 395] on span "Please select..." at bounding box center [508, 396] width 100 height 22
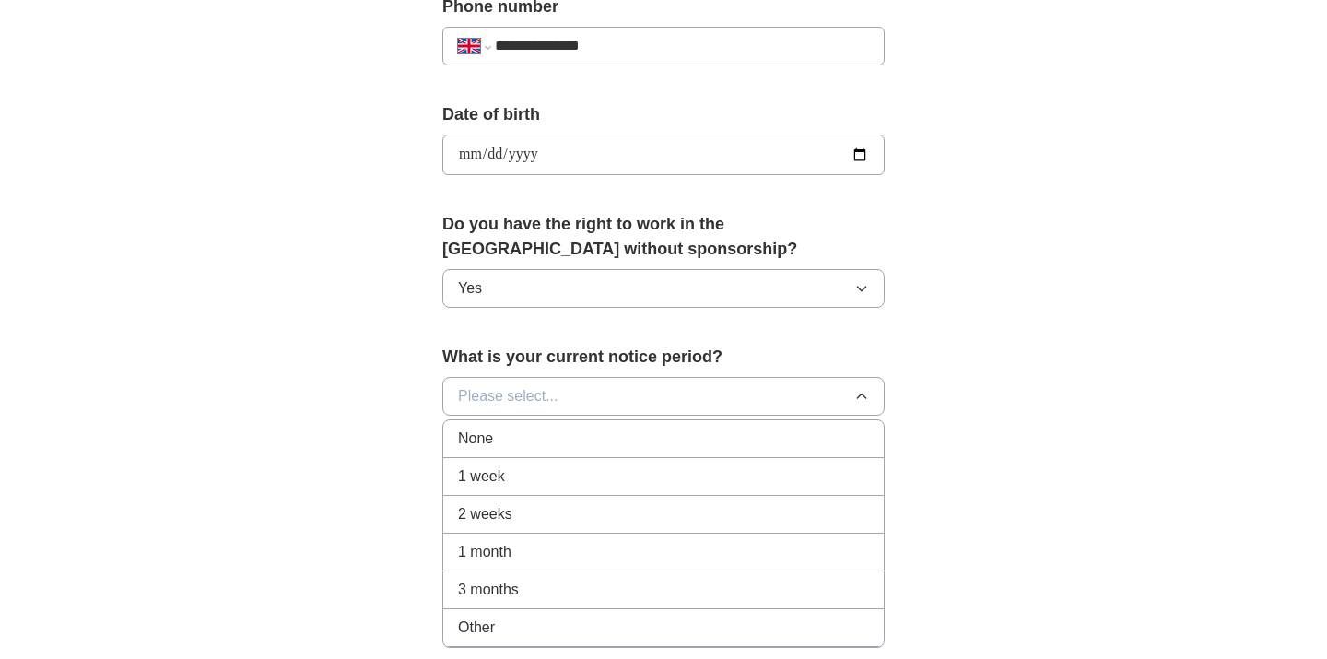
click at [485, 436] on span "None" at bounding box center [475, 439] width 35 height 22
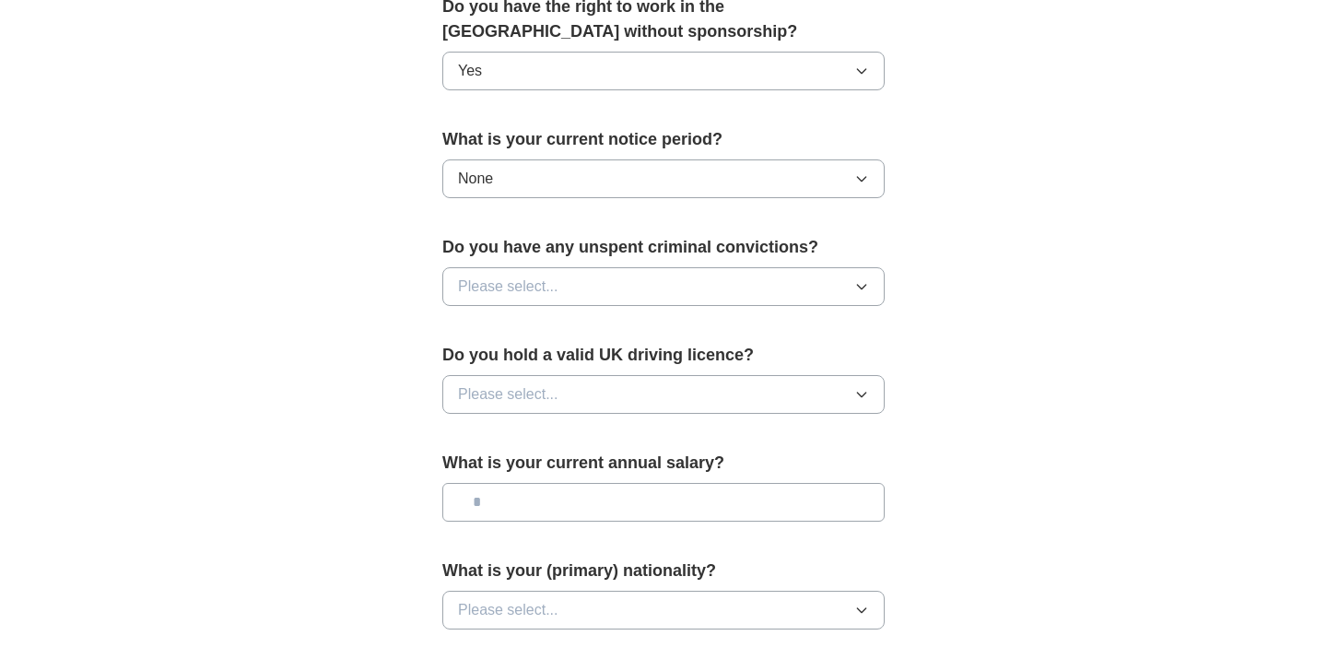
scroll to position [987, 0]
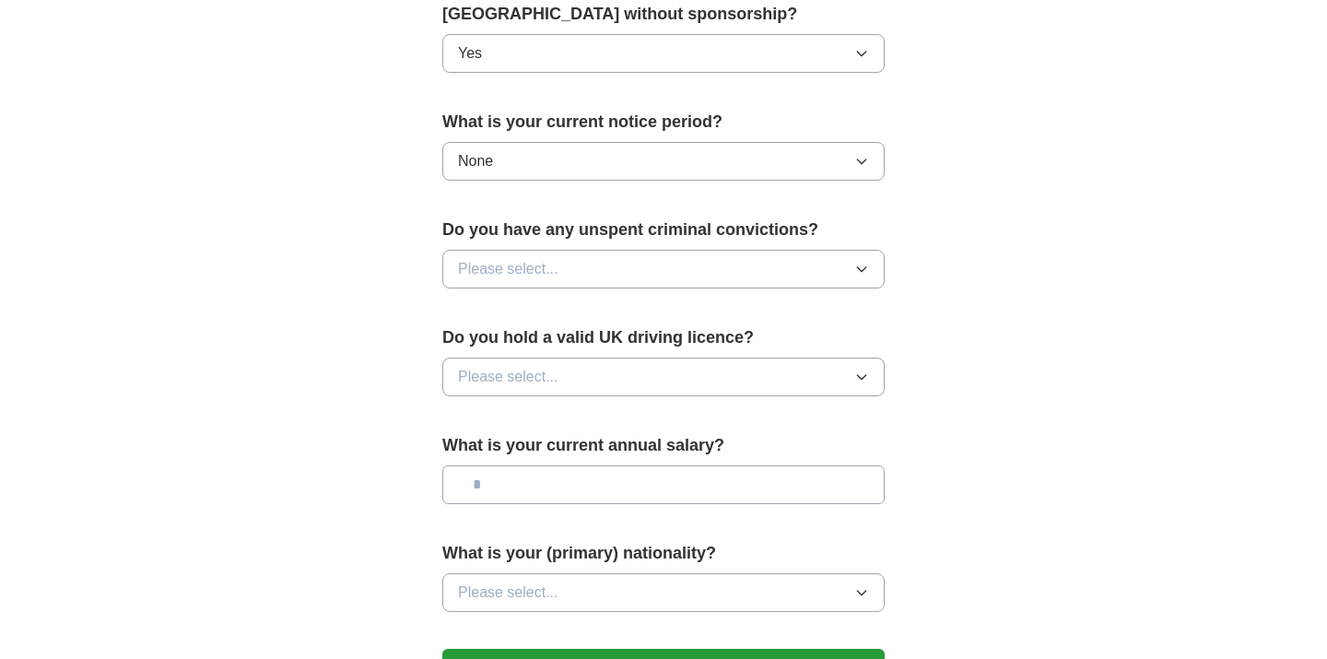
click at [540, 254] on button "Please select..." at bounding box center [663, 269] width 442 height 39
click at [480, 348] on div "No" at bounding box center [663, 349] width 411 height 22
click at [484, 382] on span "Please select..." at bounding box center [508, 377] width 100 height 22
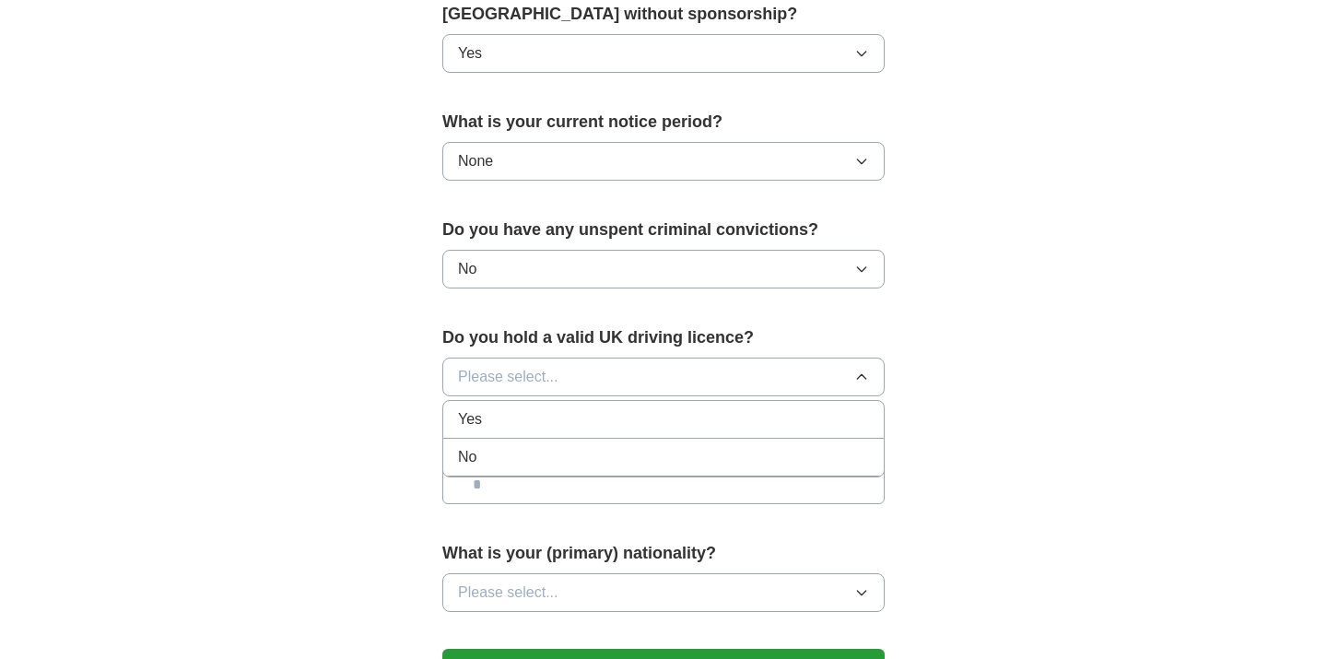
click at [473, 459] on span "No" at bounding box center [467, 457] width 18 height 22
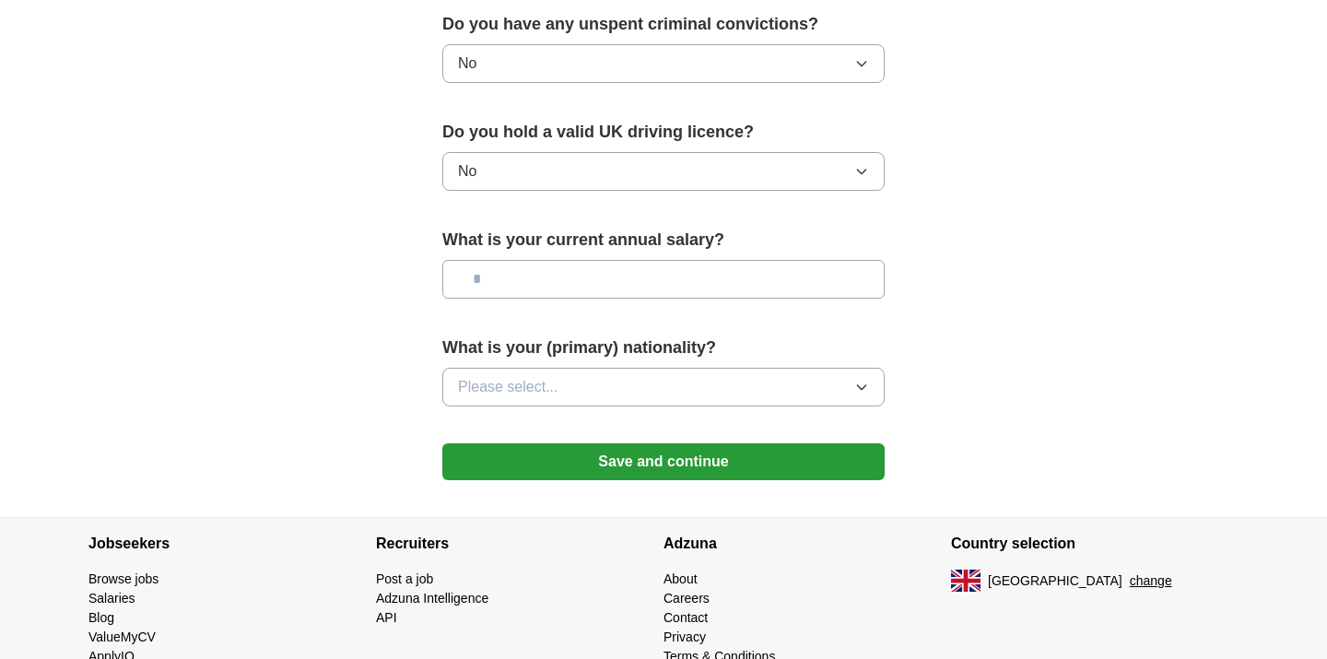
scroll to position [1205, 0]
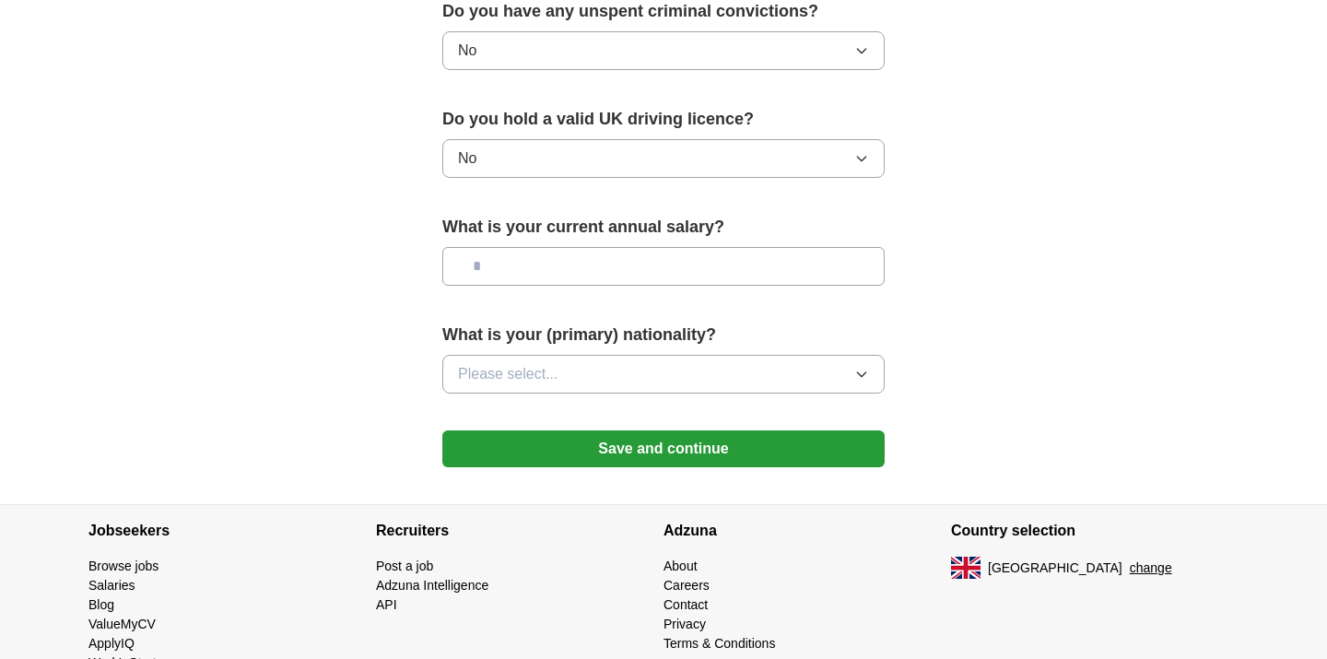
click at [500, 377] on span "Please select..." at bounding box center [508, 374] width 100 height 22
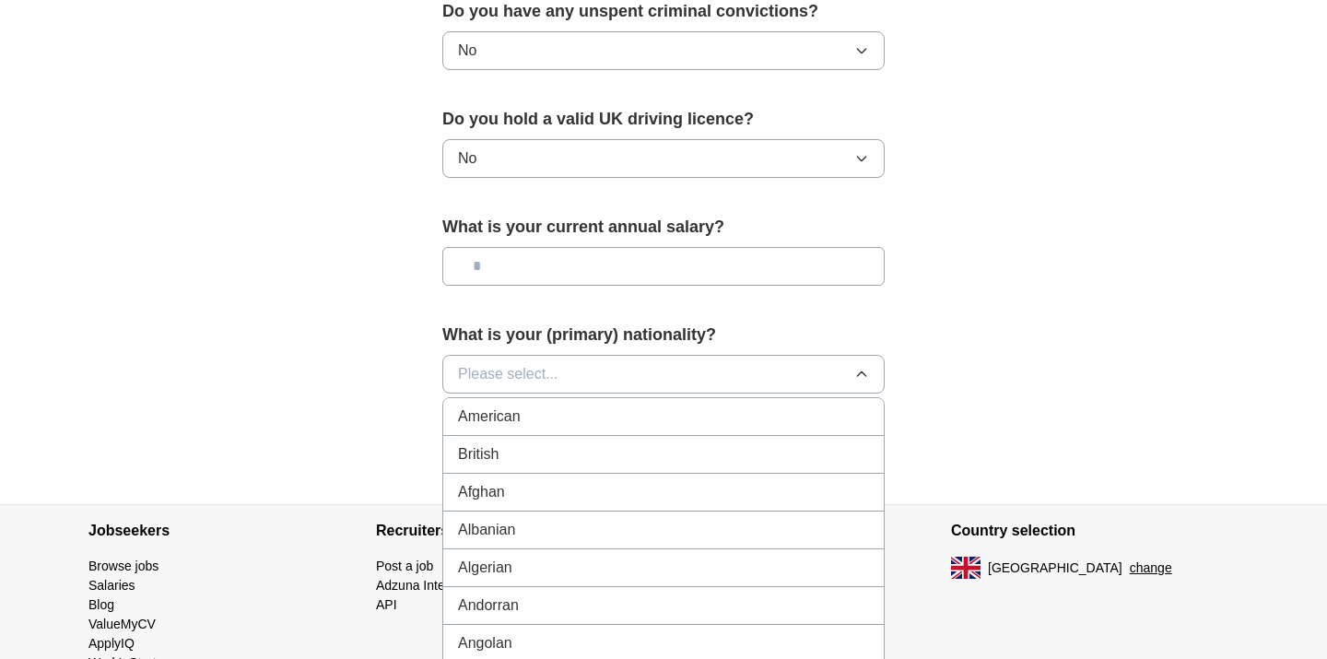
click at [498, 451] on span "British" at bounding box center [478, 454] width 41 height 22
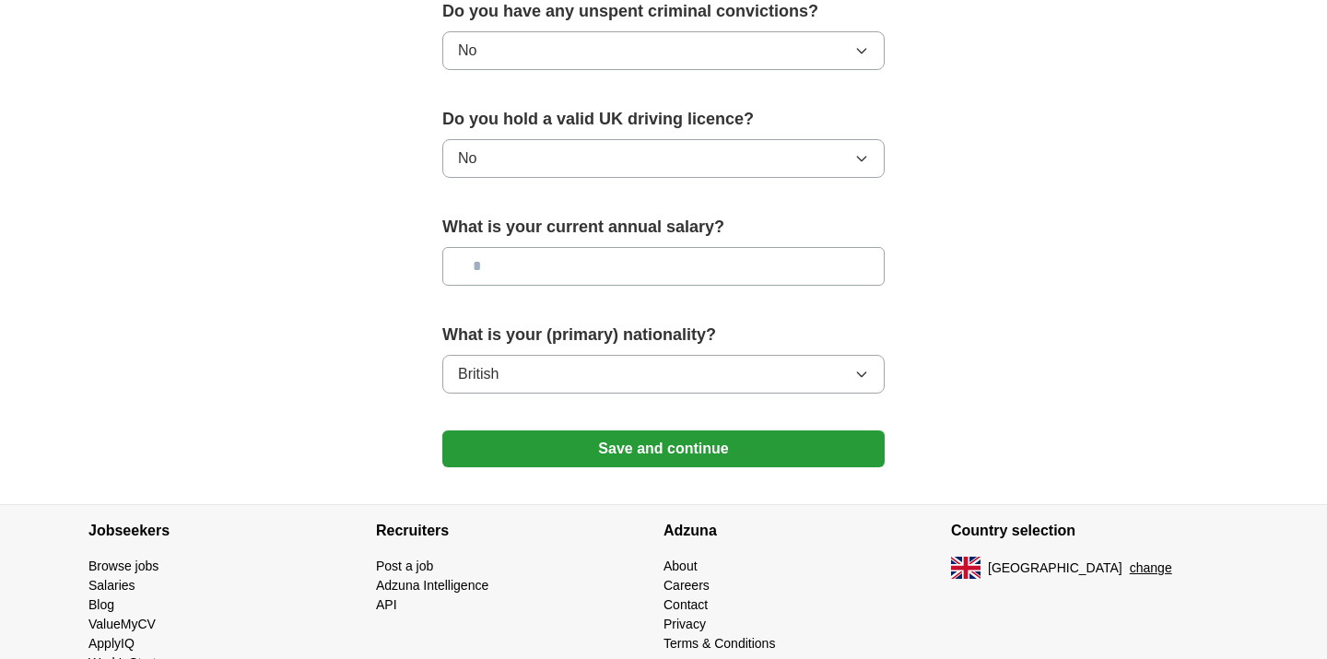
click at [569, 264] on input "text" at bounding box center [663, 266] width 442 height 39
type input "*******"
click at [638, 455] on button "Save and continue" at bounding box center [663, 448] width 442 height 37
